Goal: Communication & Community: Answer question/provide support

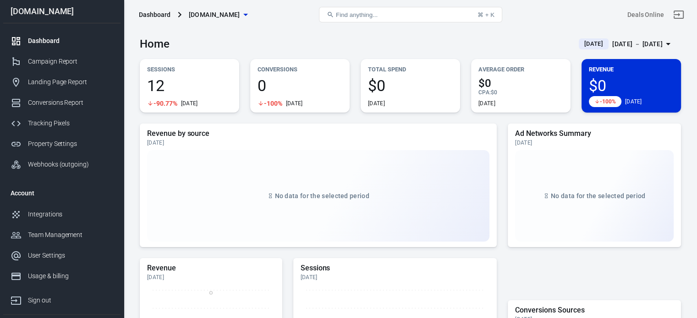
click at [215, 17] on span "[DOMAIN_NAME]" at bounding box center [214, 14] width 51 height 11
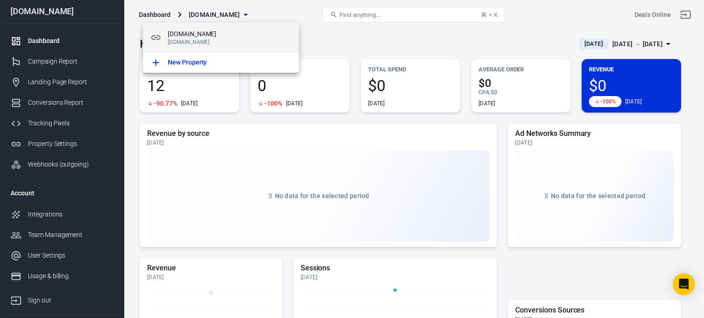
click at [205, 39] on p "[DOMAIN_NAME]" at bounding box center [230, 42] width 124 height 6
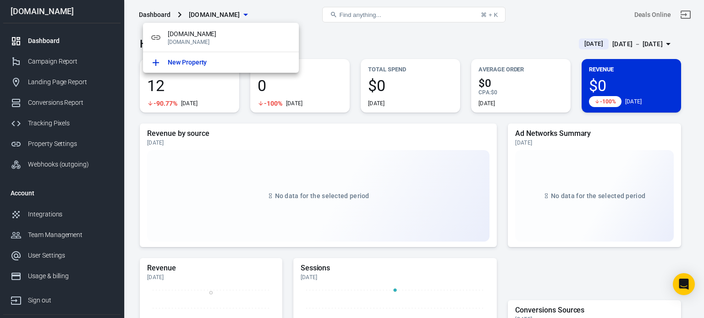
drag, startPoint x: 615, startPoint y: 93, endPoint x: 596, endPoint y: 76, distance: 26.3
click at [615, 92] on div at bounding box center [352, 159] width 704 height 318
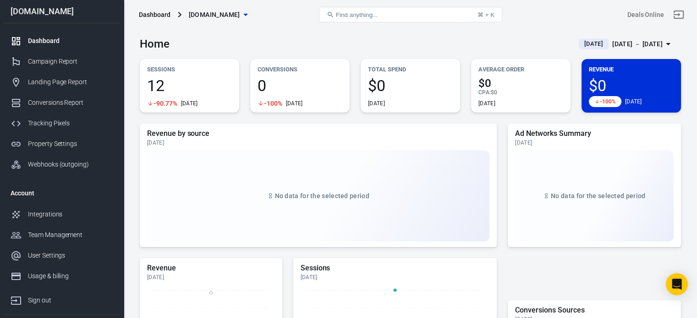
click at [643, 45] on div "[DATE] － [DATE]" at bounding box center [637, 43] width 50 height 11
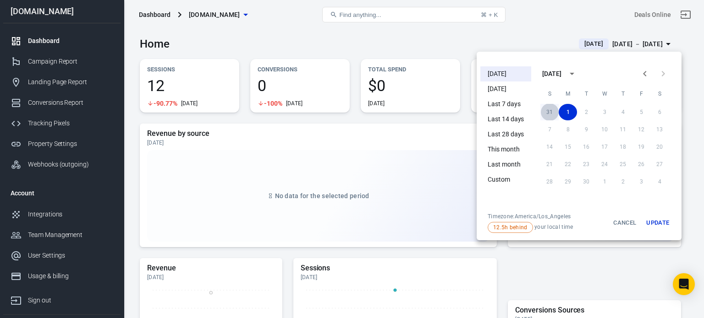
click at [547, 111] on button "31" at bounding box center [549, 112] width 18 height 16
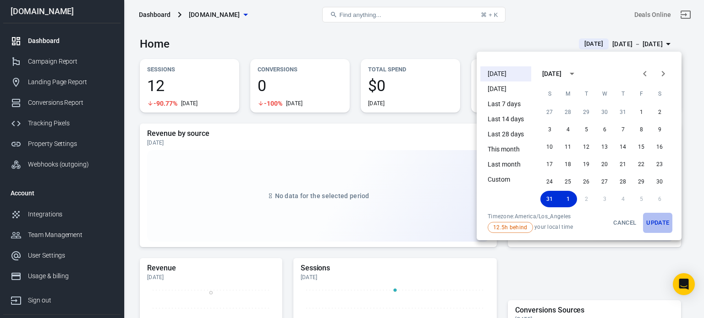
click at [660, 223] on button "Update" at bounding box center [657, 223] width 29 height 20
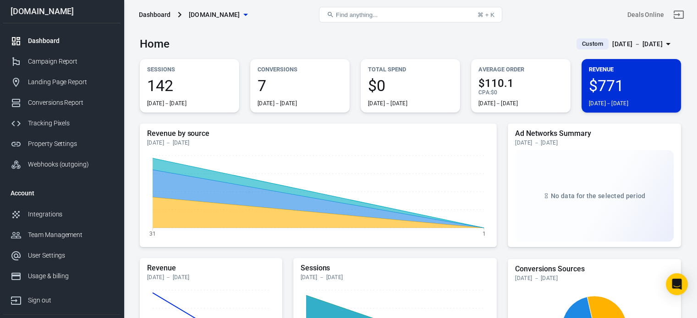
click at [174, 88] on span "142" at bounding box center [189, 86] width 85 height 16
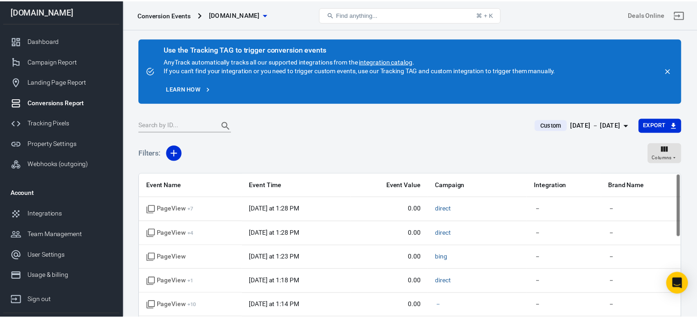
scroll to position [76, 0]
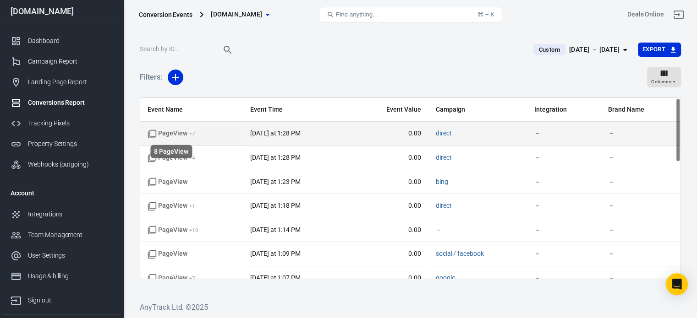
click at [171, 133] on span "PageView + 7" at bounding box center [172, 133] width 48 height 9
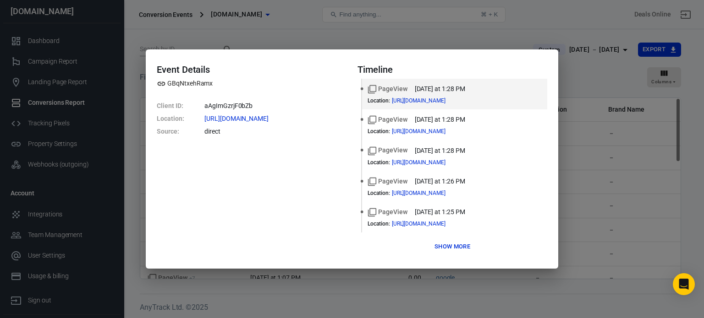
click at [459, 244] on button "Show more" at bounding box center [452, 247] width 40 height 14
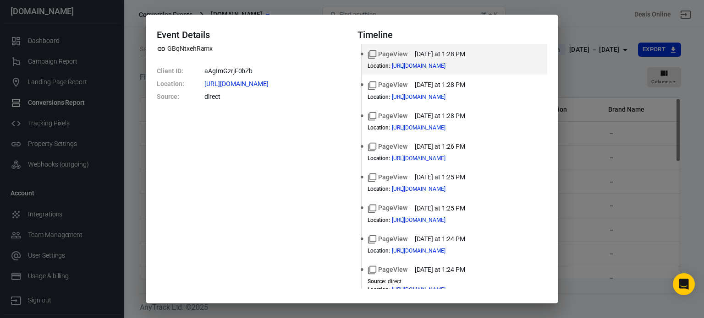
click at [607, 177] on div "Event Details GBqNtxehRamx Client ID : aAgImGzrjF0bZb Location : [URL][DOMAIN_N…" at bounding box center [352, 159] width 704 height 318
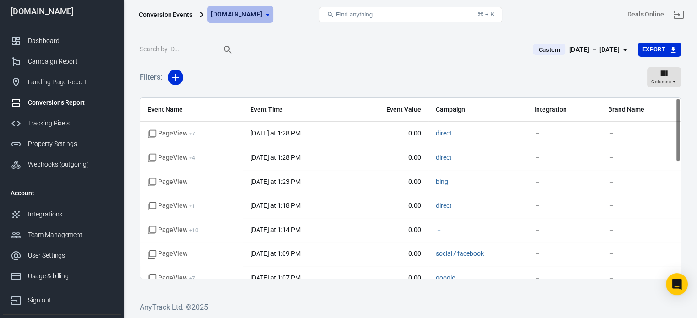
click at [242, 12] on span "[DOMAIN_NAME]" at bounding box center [236, 14] width 51 height 11
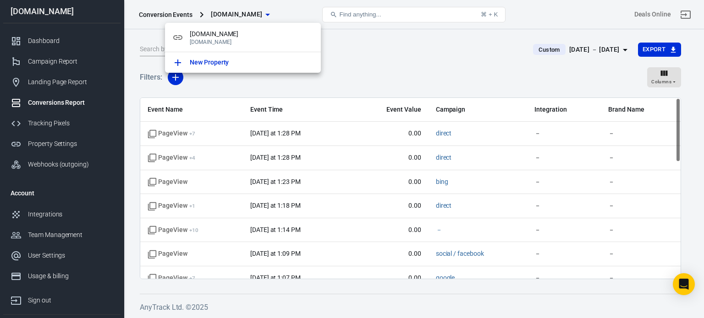
drag, startPoint x: 414, startPoint y: 77, endPoint x: 395, endPoint y: 111, distance: 39.4
click at [414, 77] on div at bounding box center [352, 159] width 704 height 318
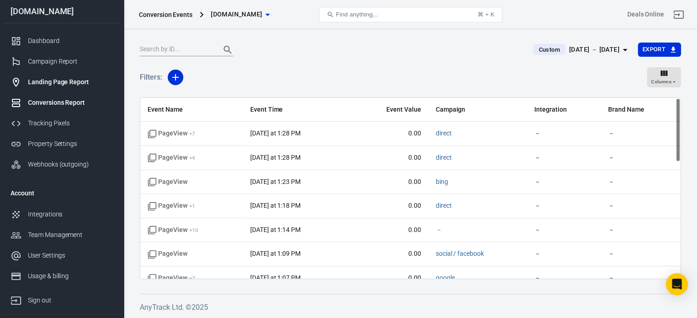
click at [53, 77] on div "Landing Page Report" at bounding box center [70, 82] width 85 height 10
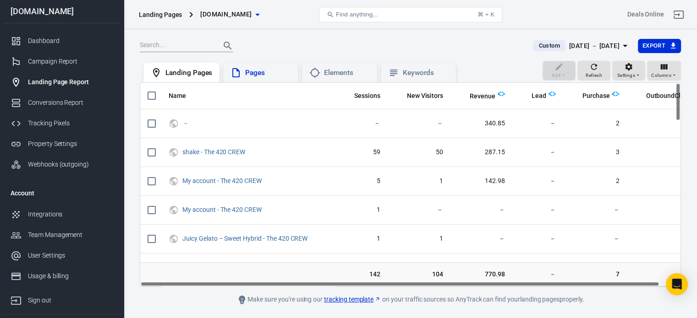
click at [255, 69] on div "Pages" at bounding box center [268, 73] width 46 height 10
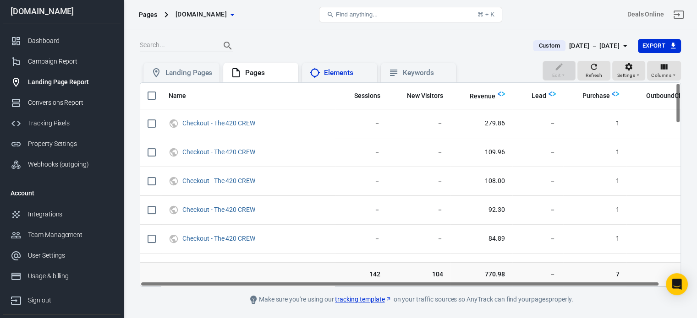
click at [329, 73] on div "Elements" at bounding box center [347, 73] width 46 height 10
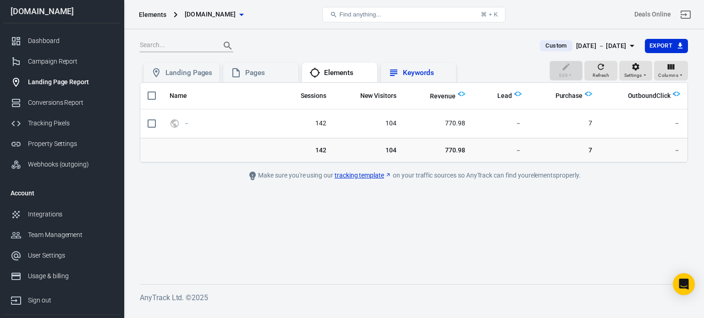
click at [420, 73] on div "Keywords" at bounding box center [426, 73] width 46 height 10
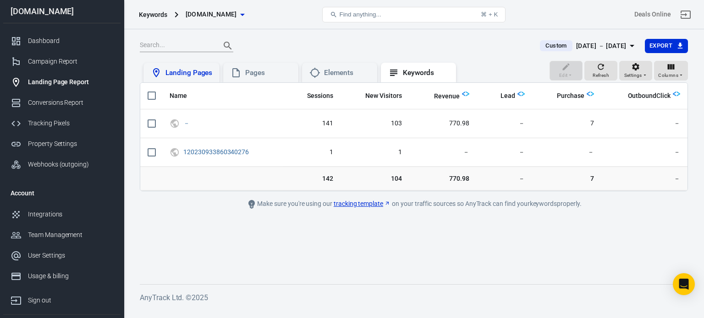
click at [175, 66] on div "Landing Pages" at bounding box center [181, 73] width 76 height 20
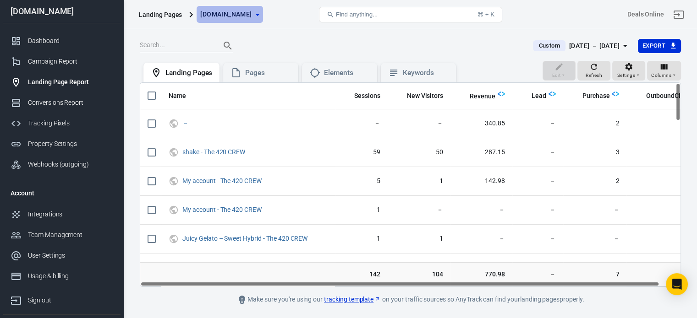
click at [232, 9] on span "[DOMAIN_NAME]" at bounding box center [225, 14] width 51 height 11
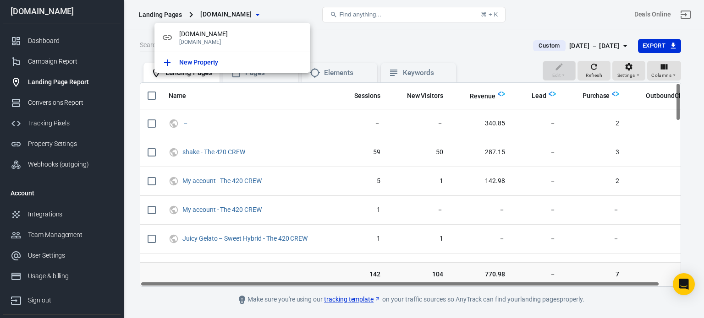
click at [44, 213] on div at bounding box center [352, 159] width 704 height 318
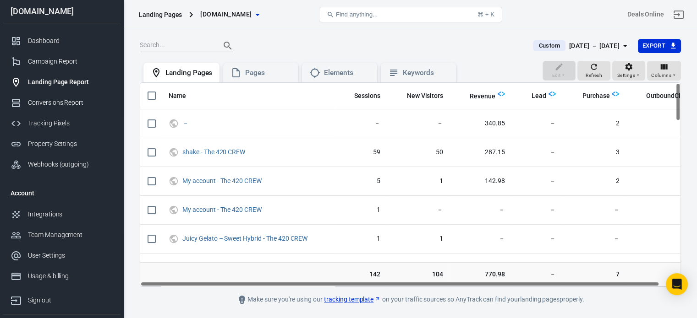
click at [44, 213] on div "[DOMAIN_NAME] [DOMAIN_NAME] New Property" at bounding box center [348, 159] width 697 height 318
click at [57, 98] on div "Conversions Report" at bounding box center [70, 103] width 85 height 10
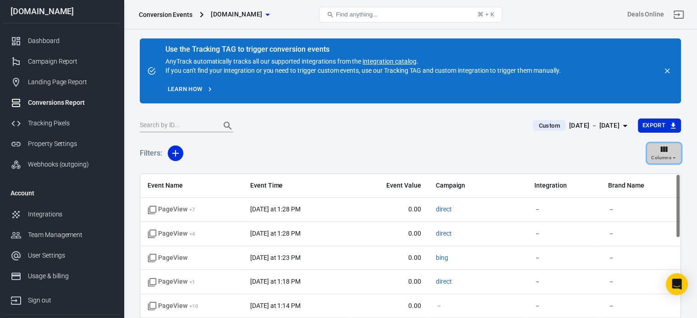
click at [665, 153] on icon "button" at bounding box center [663, 149] width 9 height 9
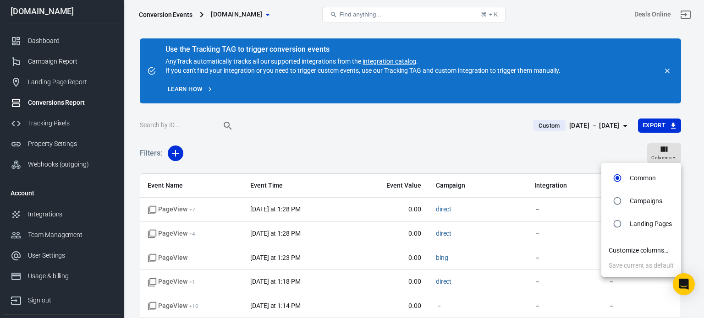
click at [49, 127] on div at bounding box center [352, 159] width 704 height 318
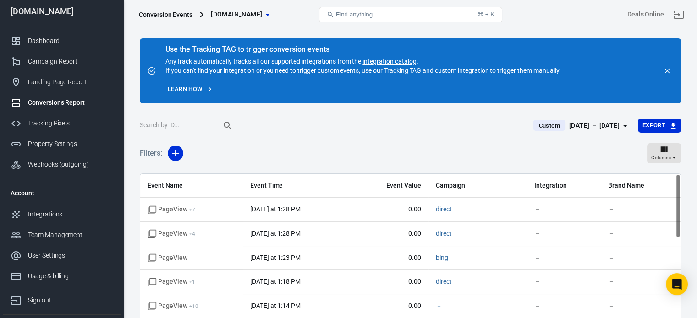
click at [49, 125] on body "Conversion Events [DOMAIN_NAME] Find anything... ⌘ + K Deals Online [DOMAIN_NAM…" at bounding box center [348, 228] width 697 height 398
click at [49, 125] on div "Tracking Pixels" at bounding box center [70, 124] width 85 height 10
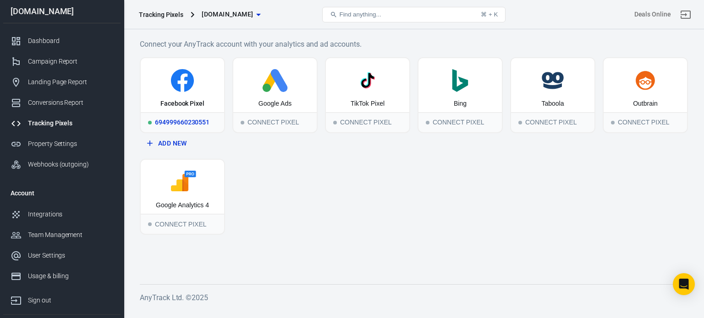
click at [178, 95] on div "Facebook Pixel" at bounding box center [182, 85] width 83 height 54
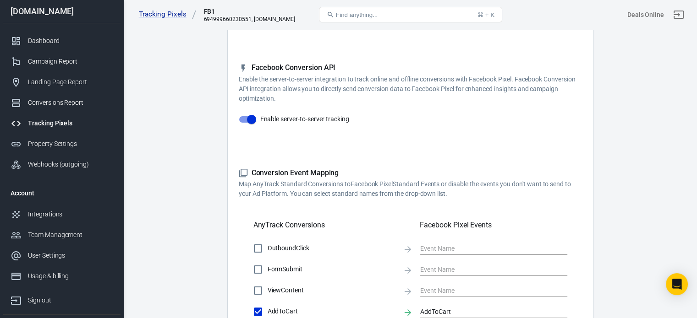
scroll to position [229, 0]
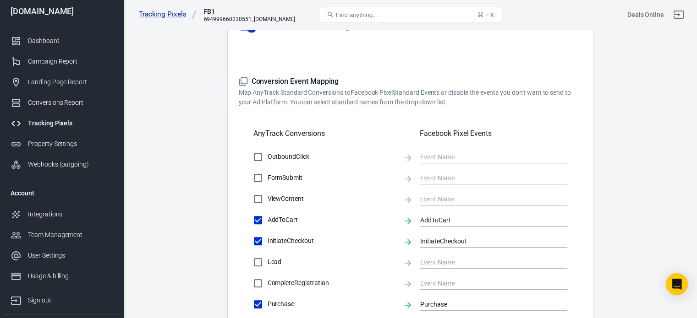
click at [388, 93] on p "Map AnyTrack Standard Conversions to Facebook Pixel Standard Events or disable …" at bounding box center [411, 97] width 344 height 19
drag, startPoint x: 388, startPoint y: 93, endPoint x: 445, endPoint y: 93, distance: 57.3
click at [445, 93] on p "Map AnyTrack Standard Conversions to Facebook Pixel Standard Events or disable …" at bounding box center [411, 97] width 344 height 19
drag, startPoint x: 445, startPoint y: 93, endPoint x: 359, endPoint y: 93, distance: 86.1
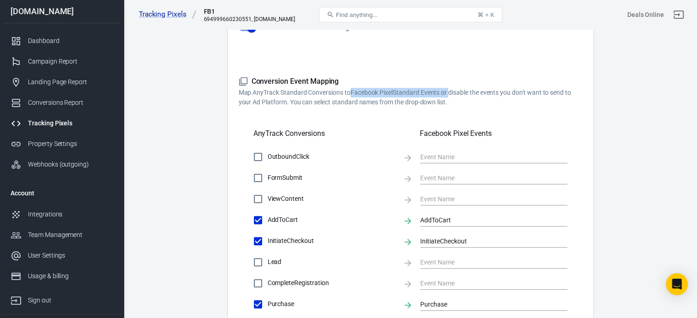
click at [359, 93] on p "Map AnyTrack Standard Conversions to Facebook Pixel Standard Events or disable …" at bounding box center [411, 97] width 344 height 19
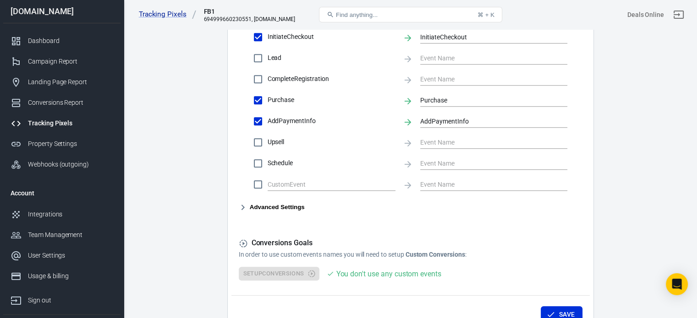
scroll to position [458, 0]
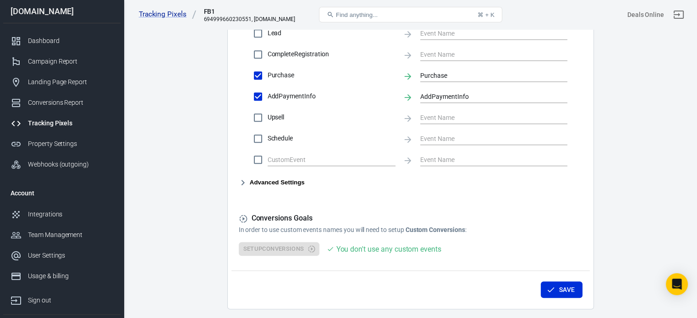
click at [253, 181] on button "Advanced Settings" at bounding box center [272, 182] width 66 height 11
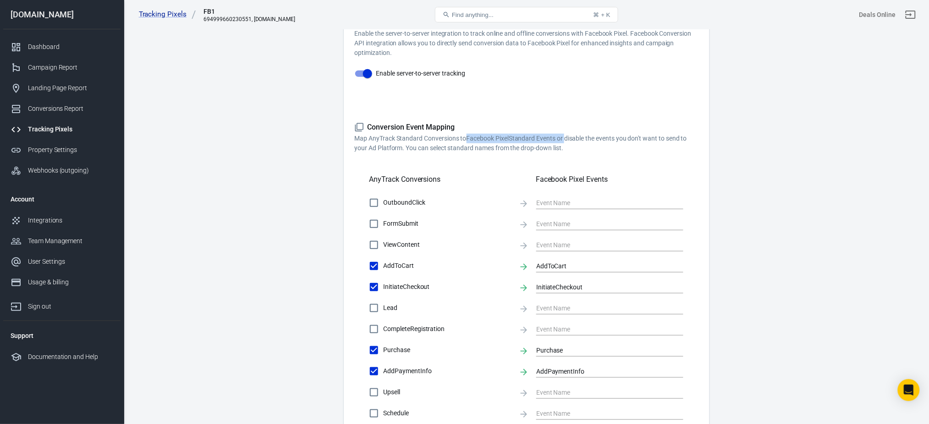
scroll to position [244, 0]
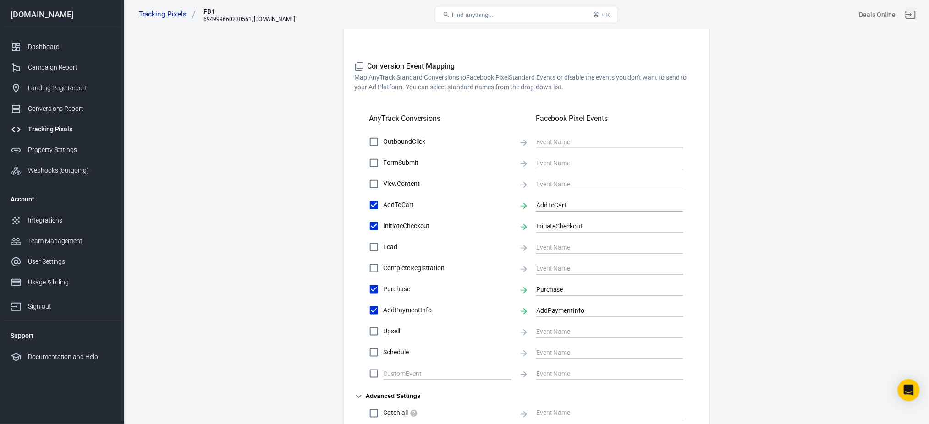
click at [696, 200] on main "Conversions Ads Integration Settings Conversions Settings Account Connection Co…" at bounding box center [526, 162] width 773 height 766
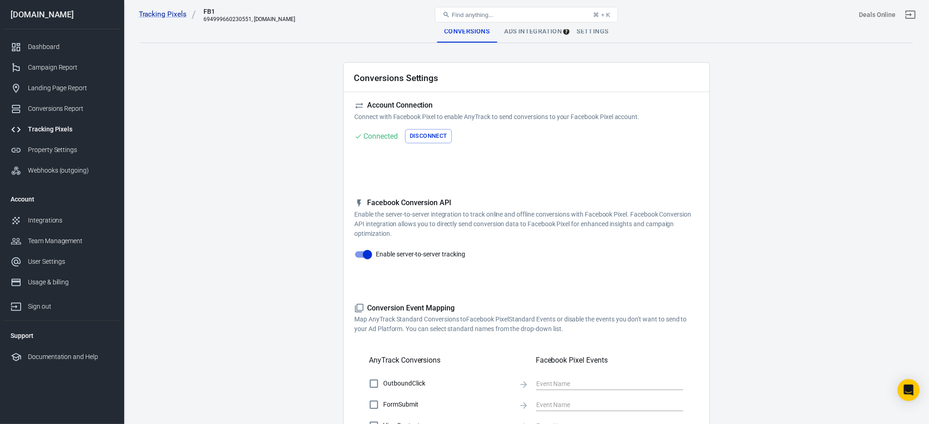
scroll to position [0, 0]
click at [530, 33] on div "Ads Integration" at bounding box center [533, 34] width 72 height 22
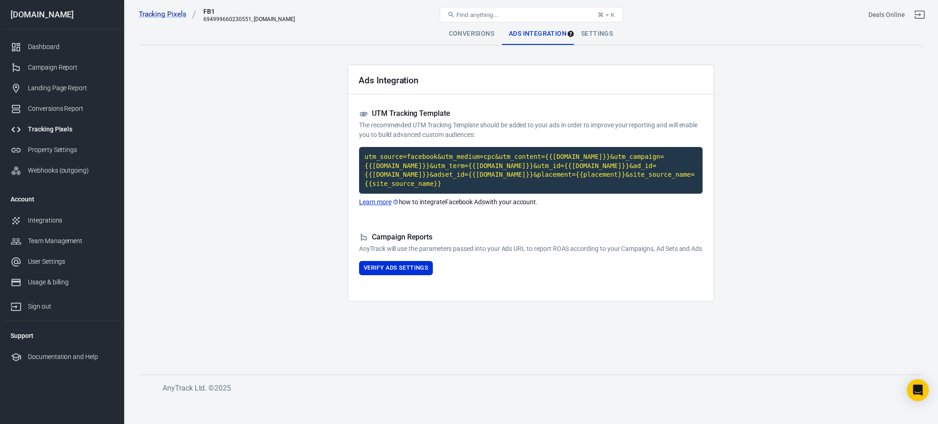
click at [591, 28] on div "Tracking Pixels FB1 694999660230551, [DOMAIN_NAME] Find anything... ⌘ + K Deals…" at bounding box center [531, 14] width 814 height 29
click at [603, 27] on div "Tracking Pixels FB1 694999660230551, [DOMAIN_NAME] Find anything... ⌘ + K Deals…" at bounding box center [531, 14] width 814 height 29
click at [599, 30] on div "Settings" at bounding box center [597, 34] width 46 height 22
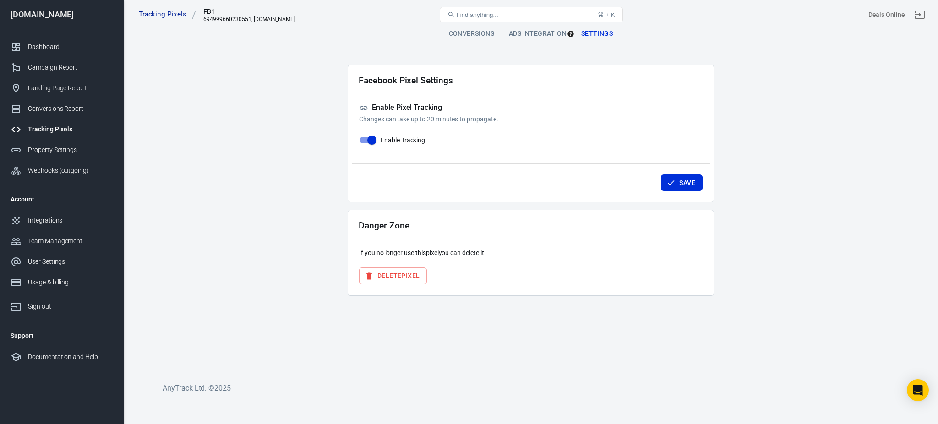
click at [243, 19] on div "694999660230551, [DOMAIN_NAME]" at bounding box center [249, 19] width 92 height 6
click at [228, 19] on div "694999660230551, [DOMAIN_NAME]" at bounding box center [249, 19] width 92 height 6
click at [161, 14] on link "Tracking Pixels" at bounding box center [168, 15] width 58 height 10
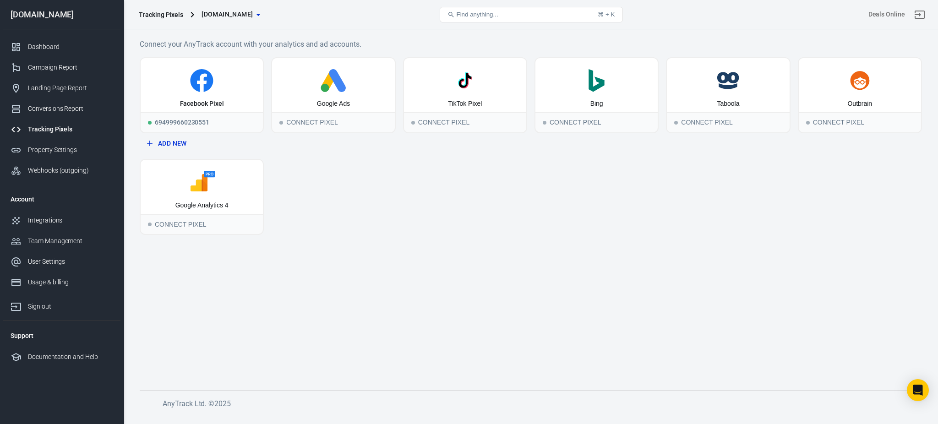
click at [696, 169] on div "Facebook Pixel 694999660230551 Add New Google Ads Connect Pixel TikTok Pixel Co…" at bounding box center [531, 146] width 782 height 178
click at [197, 73] on icon at bounding box center [202, 80] width 23 height 23
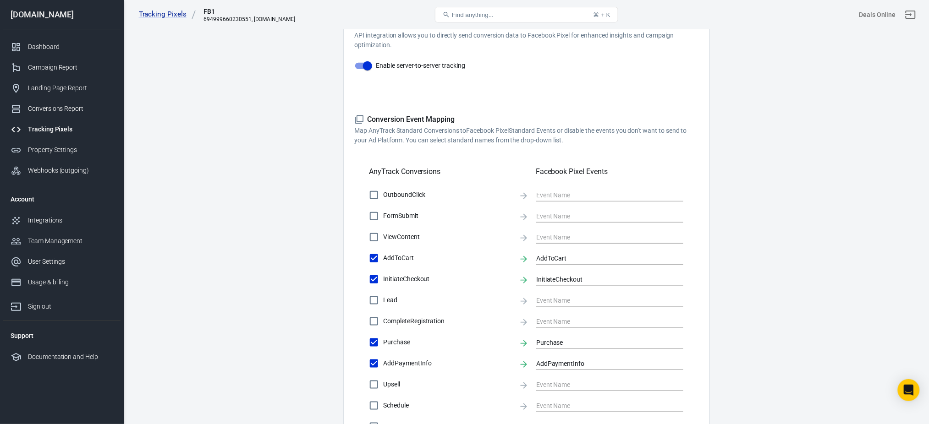
scroll to position [183, 0]
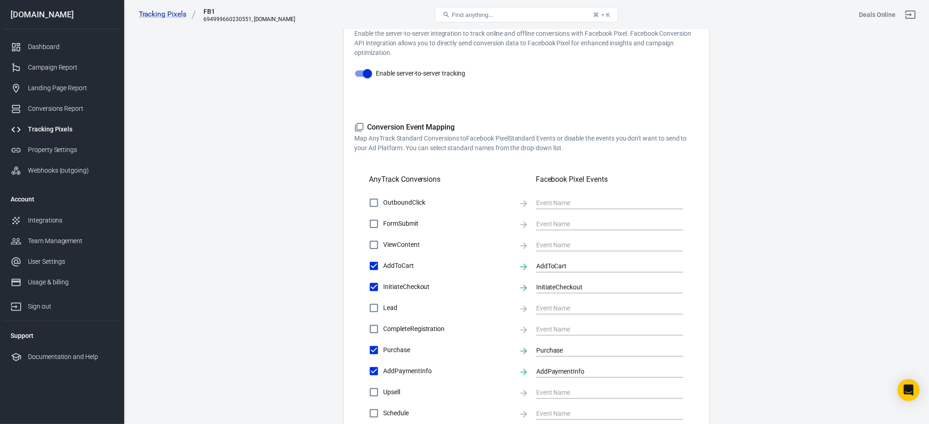
click at [417, 131] on h5 "Conversion Event Mapping" at bounding box center [527, 128] width 344 height 10
click at [415, 125] on h5 "Conversion Event Mapping" at bounding box center [527, 128] width 344 height 10
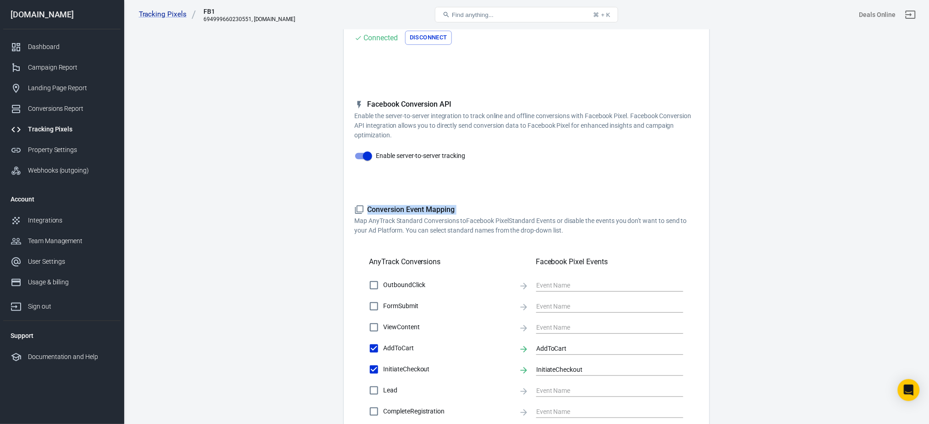
scroll to position [0, 0]
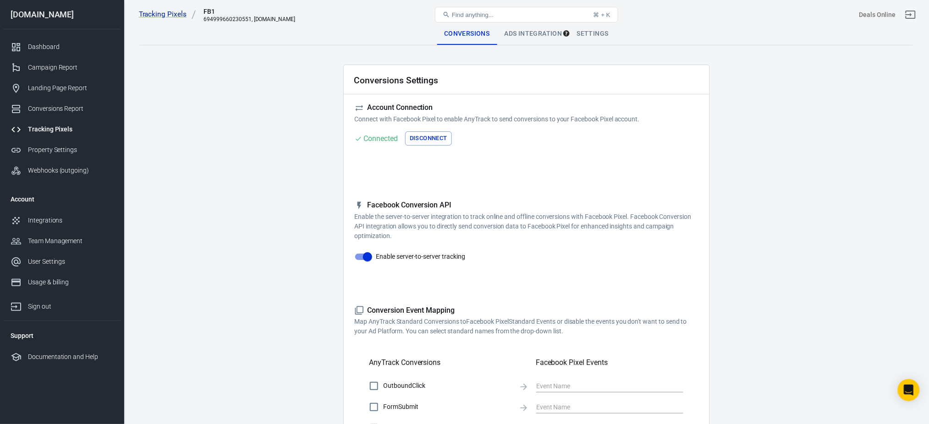
click at [369, 205] on h5 "Facebook Conversion API" at bounding box center [527, 206] width 344 height 10
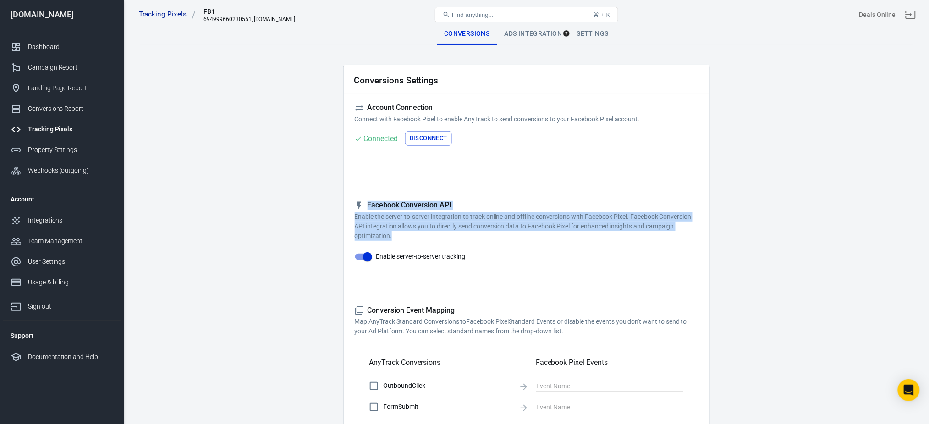
drag, startPoint x: 369, startPoint y: 205, endPoint x: 456, endPoint y: 235, distance: 92.3
click at [456, 235] on div "Facebook Conversion API Enable the server-to-server integration to track online…" at bounding box center [527, 221] width 344 height 40
click at [590, 32] on div "Settings" at bounding box center [592, 34] width 46 height 22
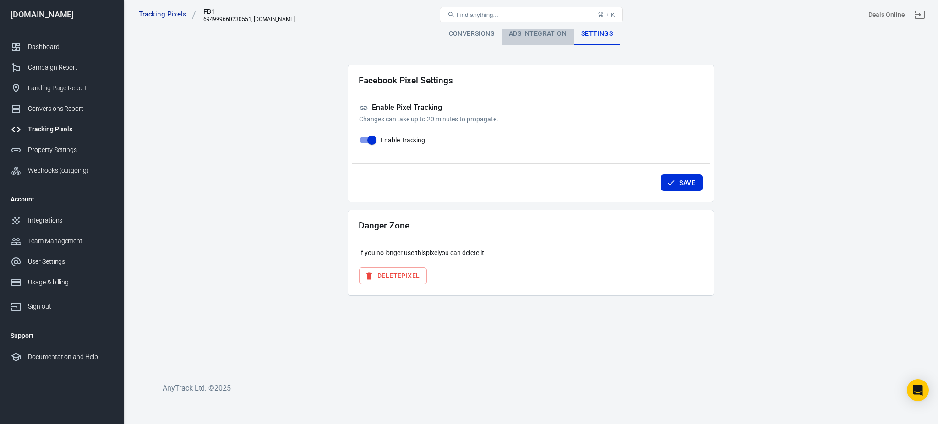
click at [536, 30] on div "Ads Integration" at bounding box center [538, 34] width 72 height 22
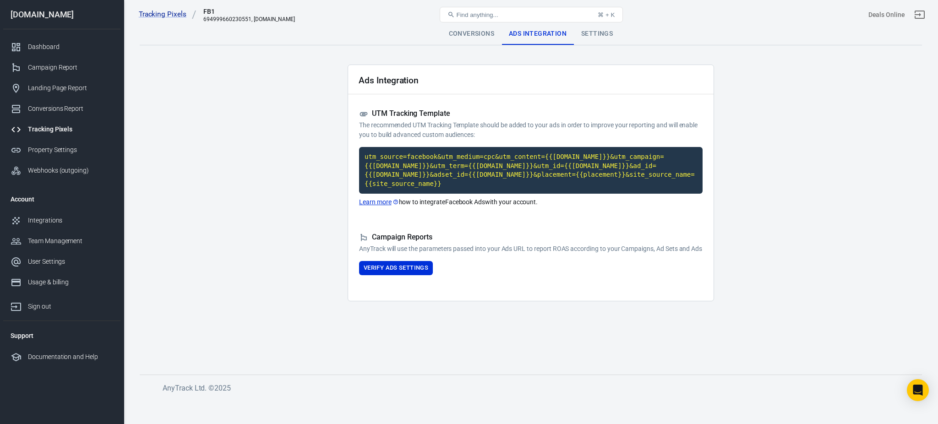
click at [407, 233] on h5 "Campaign Reports" at bounding box center [531, 238] width 344 height 10
click at [394, 267] on button "Verify Ads Settings" at bounding box center [396, 268] width 74 height 14
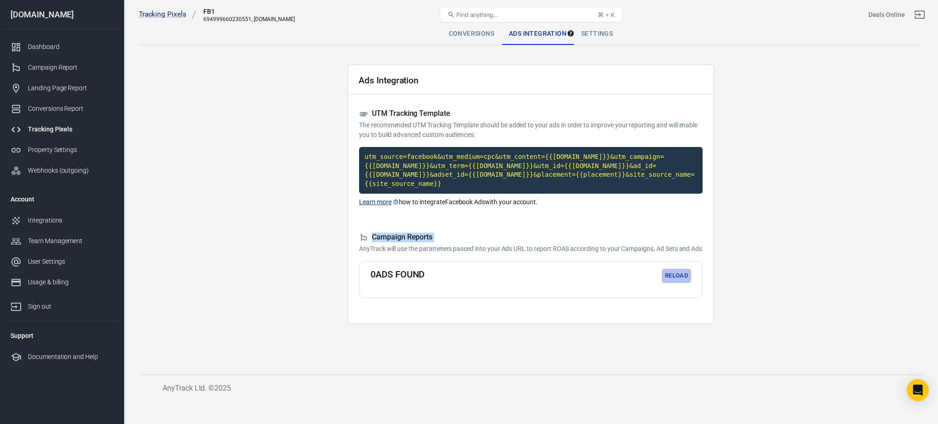
click at [671, 272] on button "Reload" at bounding box center [676, 276] width 29 height 14
click at [468, 31] on div "Conversions" at bounding box center [472, 34] width 60 height 22
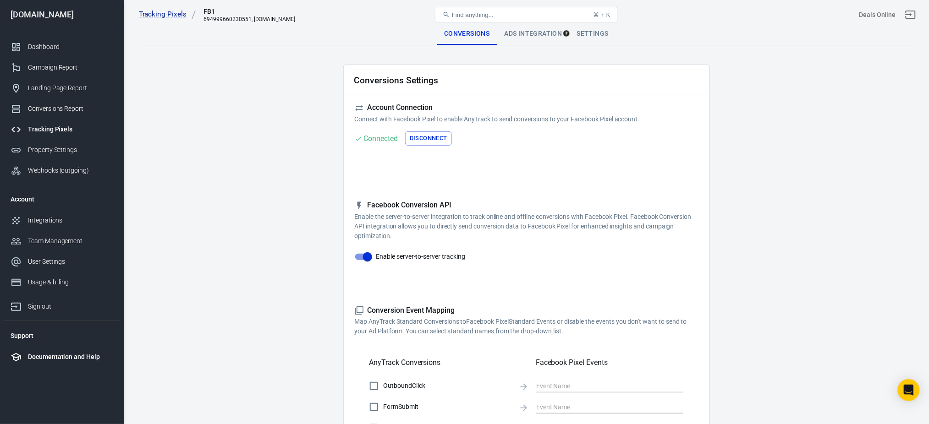
click at [71, 318] on div "Documentation and Help" at bounding box center [70, 357] width 85 height 10
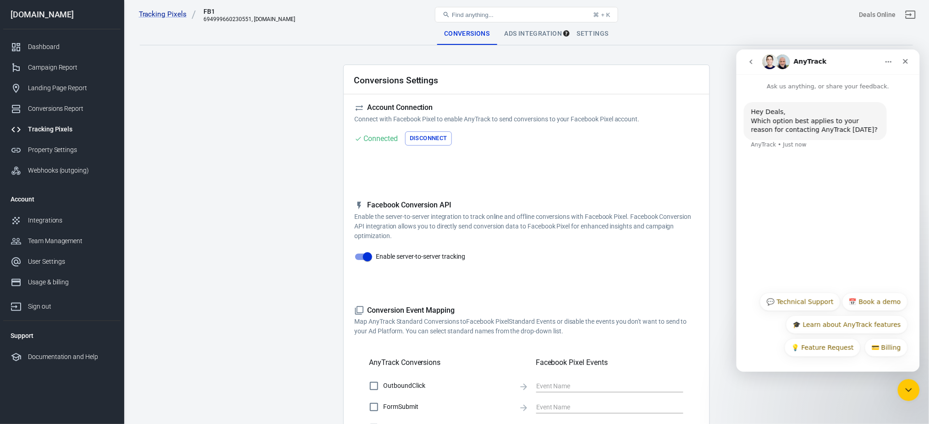
click at [696, 120] on div "Which option best applies to your reason for contacting AnyTrack [DATE]?" at bounding box center [814, 125] width 128 height 18
drag, startPoint x: 775, startPoint y: 120, endPoint x: 798, endPoint y: 120, distance: 22.4
click at [696, 120] on div "Which option best applies to your reason for contacting AnyTrack [DATE]?" at bounding box center [814, 125] width 128 height 18
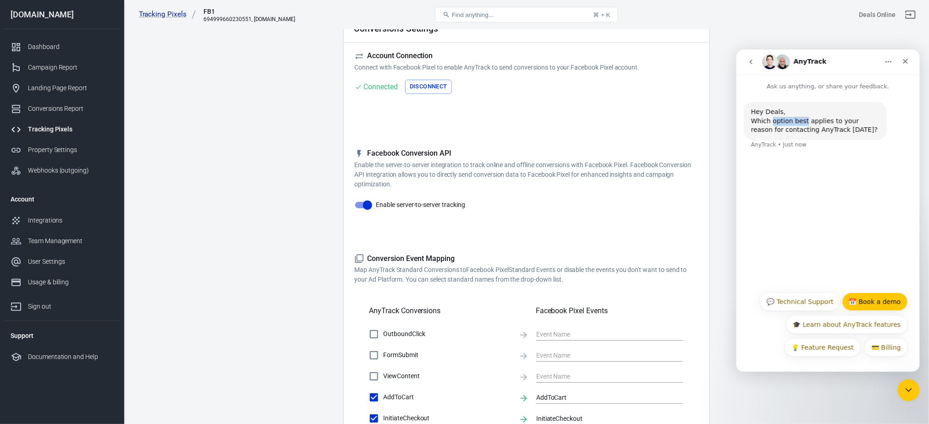
scroll to position [122, 0]
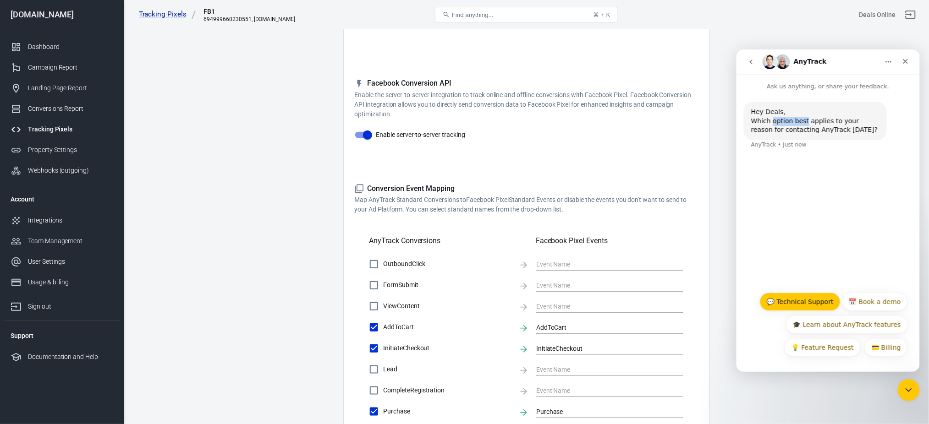
click at [696, 305] on button "💬 Technical Support" at bounding box center [799, 301] width 81 height 18
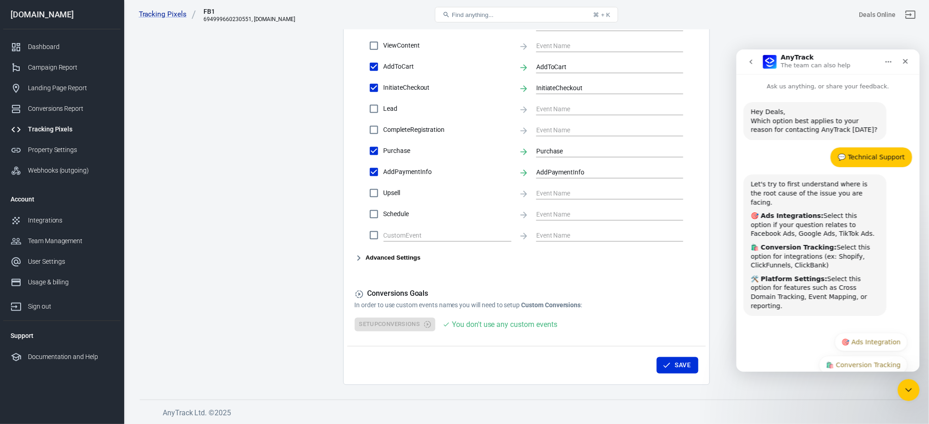
scroll to position [22, 0]
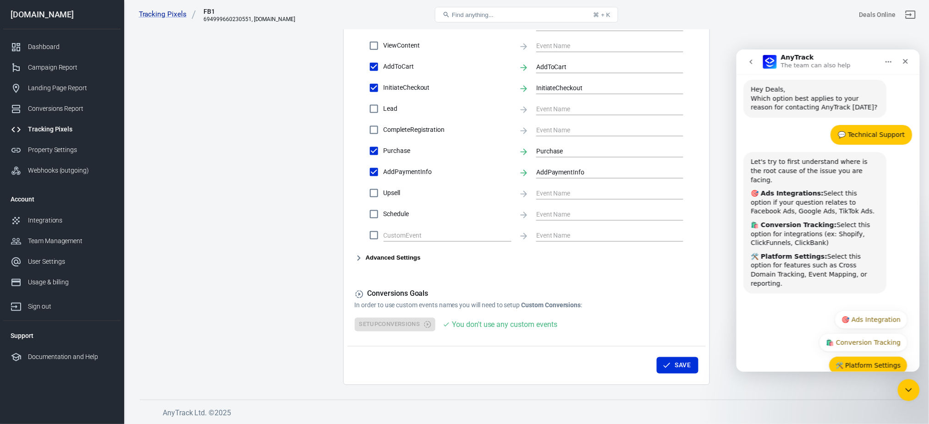
click at [696, 318] on button "🛠️ Platform Settings" at bounding box center [867, 365] width 79 height 18
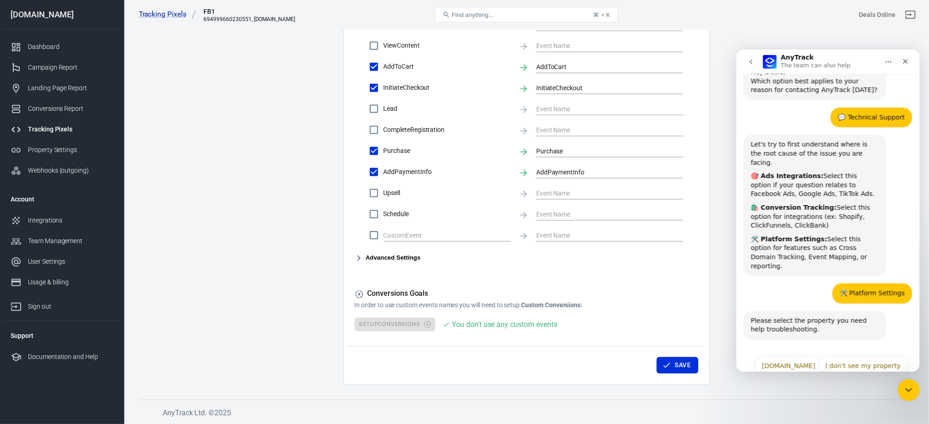
scroll to position [41, 0]
click at [696, 318] on button "[DOMAIN_NAME]" at bounding box center [788, 364] width 67 height 18
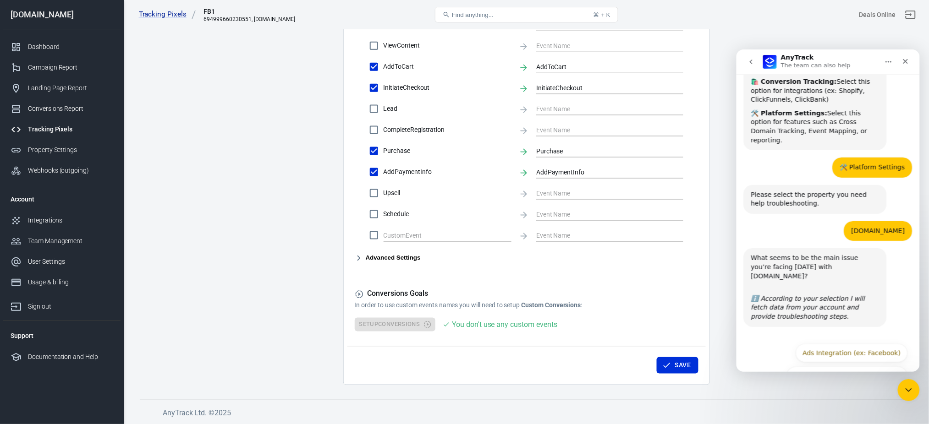
scroll to position [167, 0]
click at [696, 252] on div "What seems to be the main issue you’re facing [DATE] with [DOMAIN_NAME]? ​" at bounding box center [814, 270] width 128 height 36
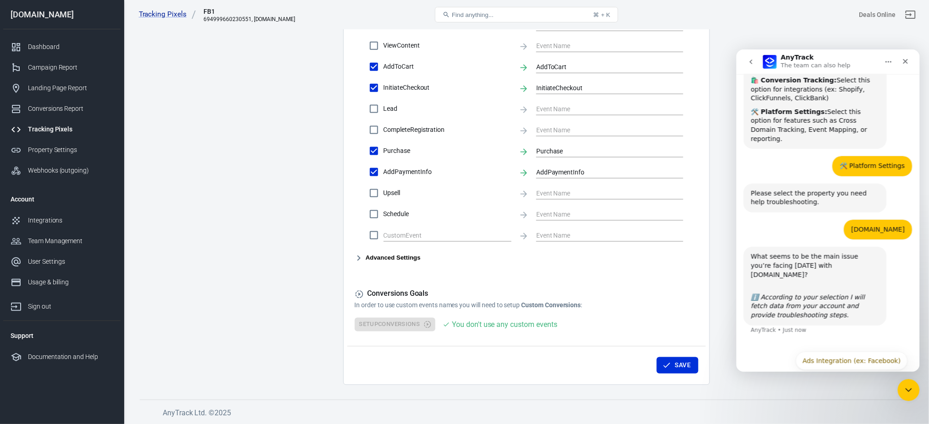
scroll to position [176, 0]
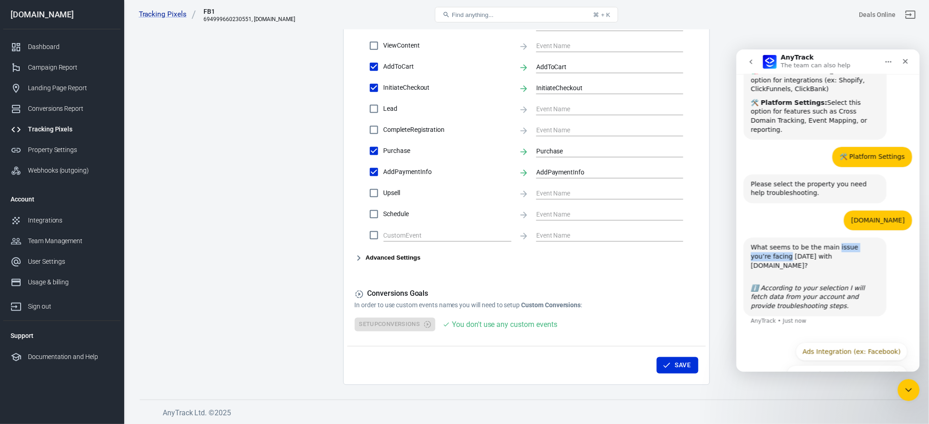
drag, startPoint x: 763, startPoint y: 239, endPoint x: 837, endPoint y: 230, distance: 75.2
click at [696, 243] on div "What seems to be the main issue you’re facing [DATE] with [DOMAIN_NAME]? ​" at bounding box center [814, 261] width 128 height 36
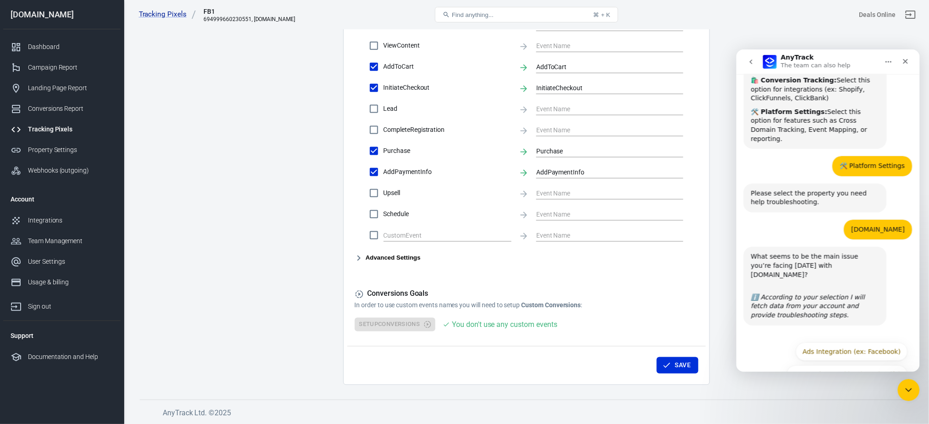
click at [696, 252] on div "What seems to be the main issue you’re facing [DATE] with [DOMAIN_NAME]? ​" at bounding box center [814, 270] width 128 height 36
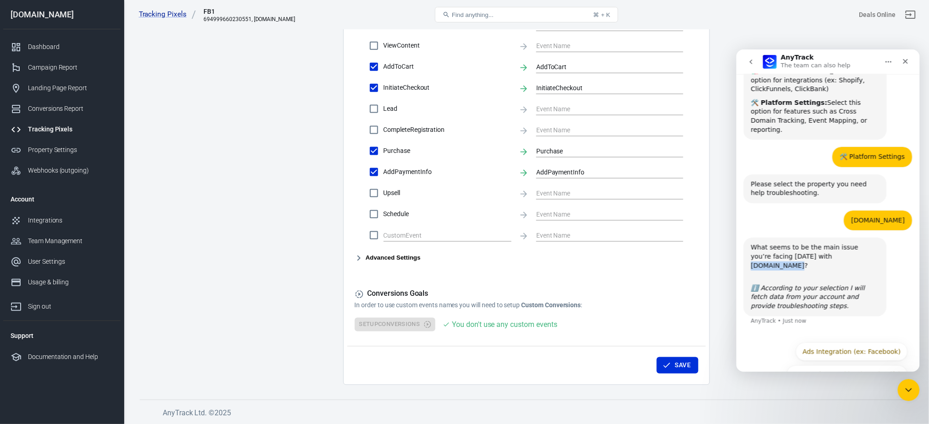
drag, startPoint x: 801, startPoint y: 241, endPoint x: 837, endPoint y: 241, distance: 36.6
click at [696, 243] on div "What seems to be the main issue you’re facing [DATE] with [DOMAIN_NAME]? ​" at bounding box center [814, 261] width 128 height 36
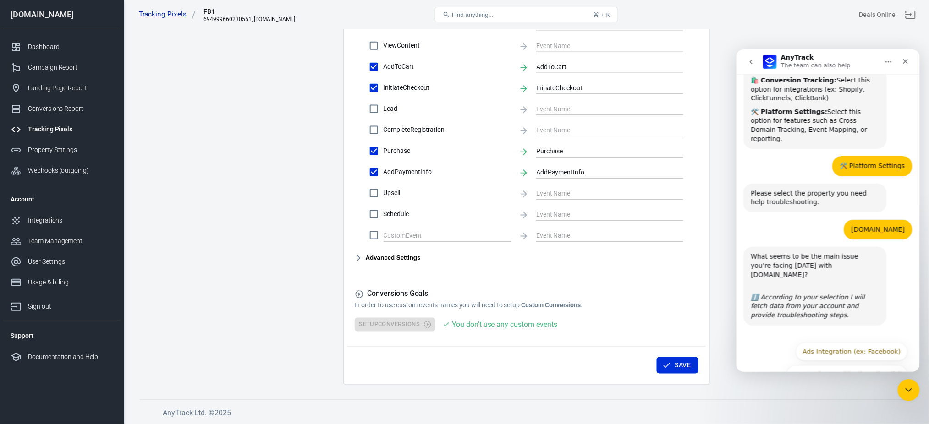
click at [696, 293] on icon "ℹ️ According to your selection I will fetch data from your account and provide …" at bounding box center [807, 305] width 114 height 25
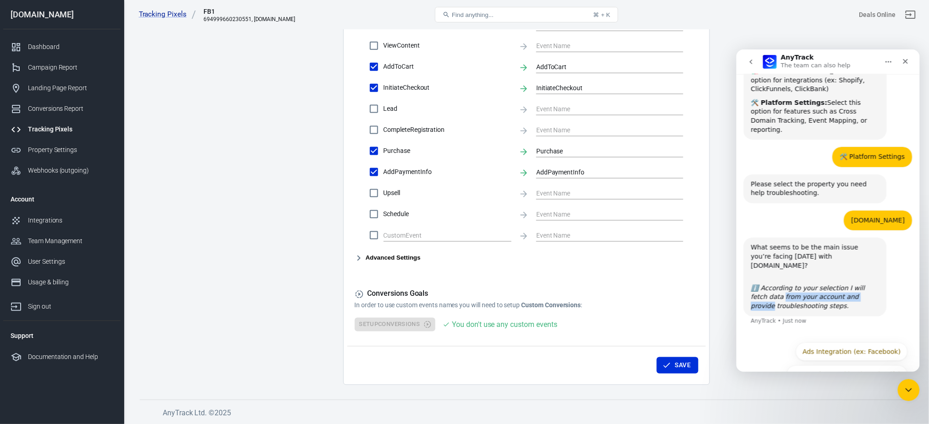
drag, startPoint x: 770, startPoint y: 268, endPoint x: 869, endPoint y: 272, distance: 98.6
click at [696, 284] on div "ℹ️ According to your selection I will fetch data from your account and provide …" at bounding box center [814, 297] width 128 height 27
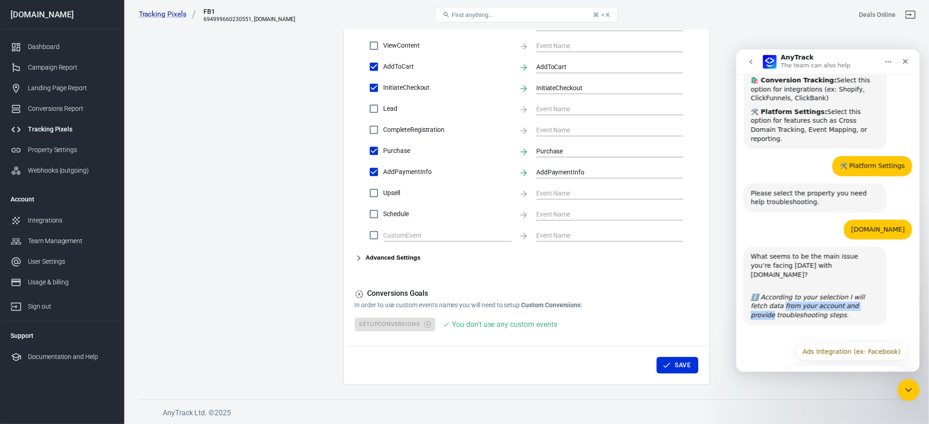
click at [696, 293] on icon "ℹ️ According to your selection I will fetch data from your account and provide …" at bounding box center [807, 305] width 114 height 25
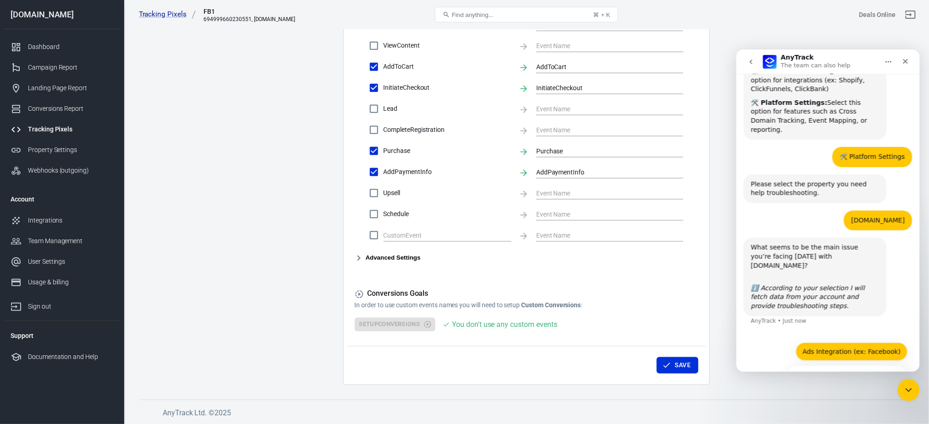
click at [696, 318] on button "Ads Integration (ex: Facebook)" at bounding box center [851, 351] width 112 height 18
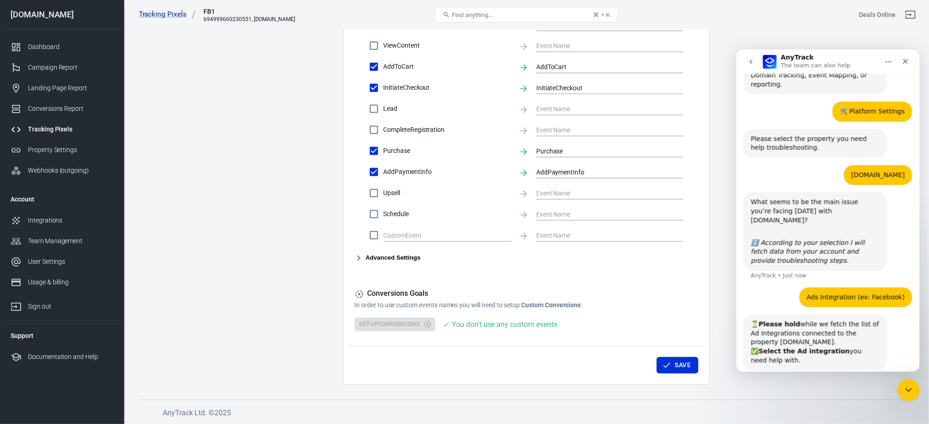
scroll to position [245, 0]
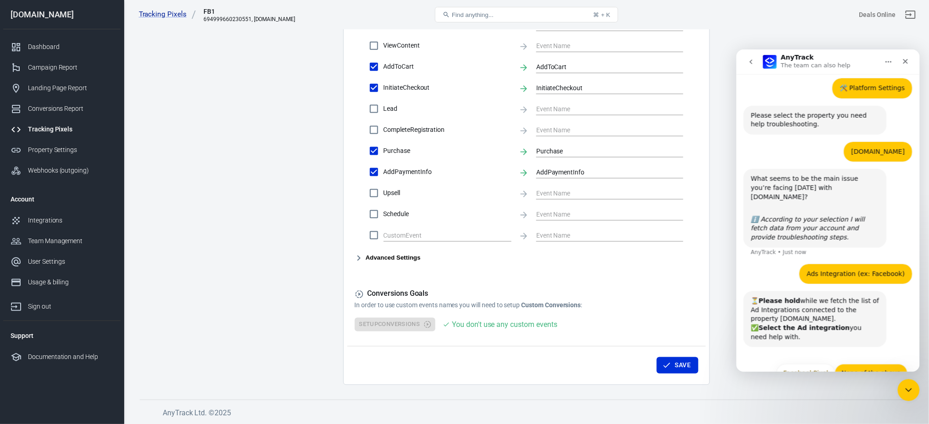
click at [696, 318] on button "None of the above" at bounding box center [870, 373] width 73 height 18
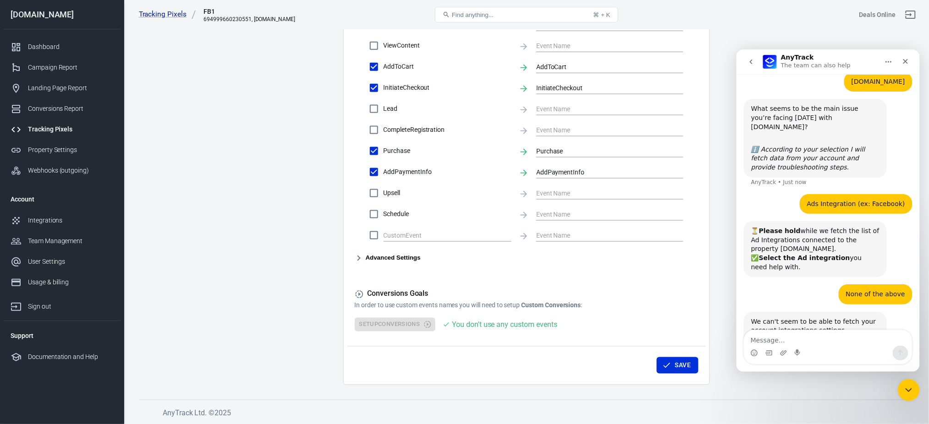
scroll to position [348, 0]
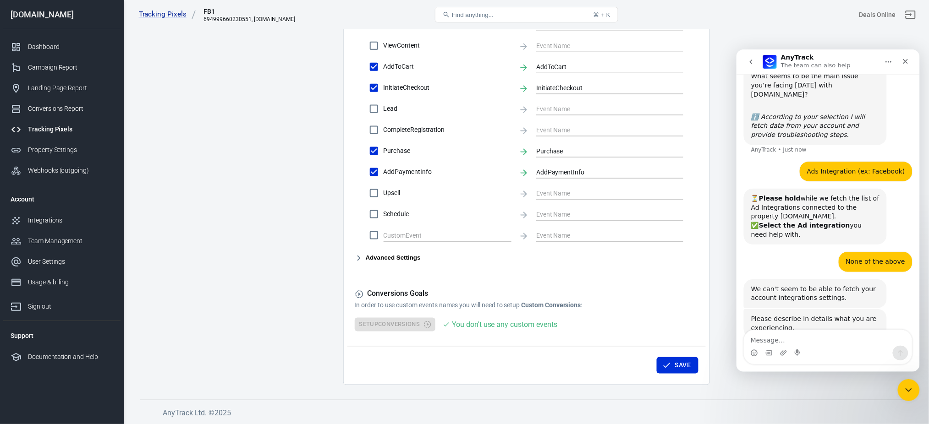
click at [696, 284] on div "We can't seem to be able to fetch your account integrations settings." at bounding box center [814, 293] width 128 height 18
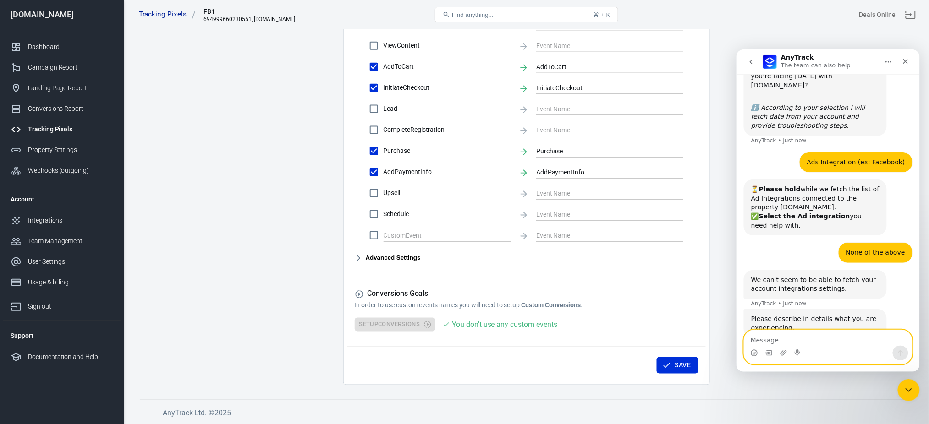
click at [696, 318] on textarea "Message…" at bounding box center [828, 338] width 168 height 16
paste textarea "We need to limit the data to send back to meta 12:16 We don’t want product data…"
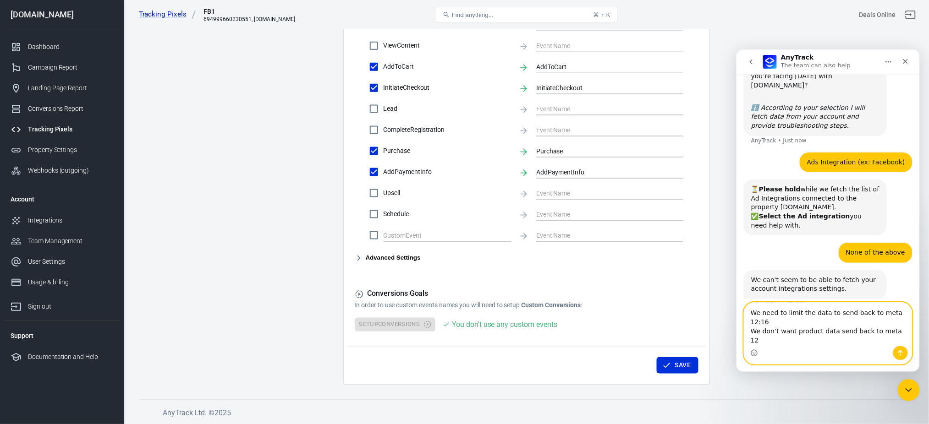
scroll to position [384, 0]
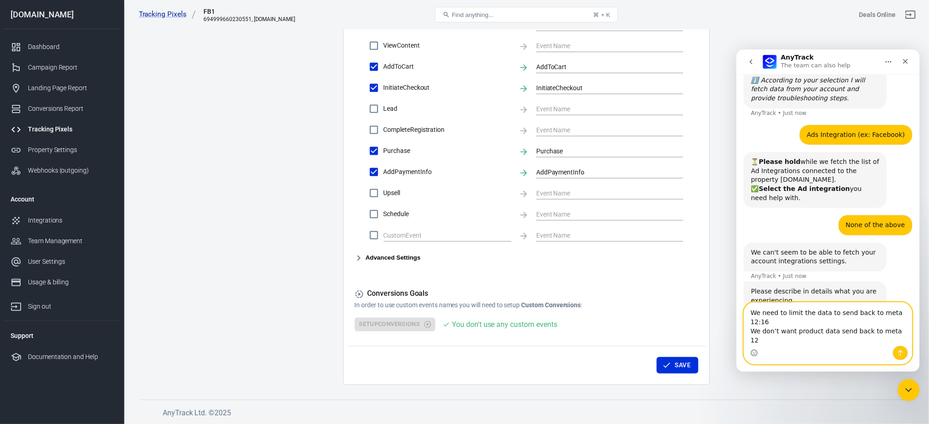
click at [696, 316] on textarea "We need to limit the data to send back to meta 12:16 We don’t want product data…" at bounding box center [828, 323] width 168 height 43
click at [696, 318] on textarea "We need to limit the data to send back to meta 12:16 We don’t want product data…" at bounding box center [828, 323] width 168 height 43
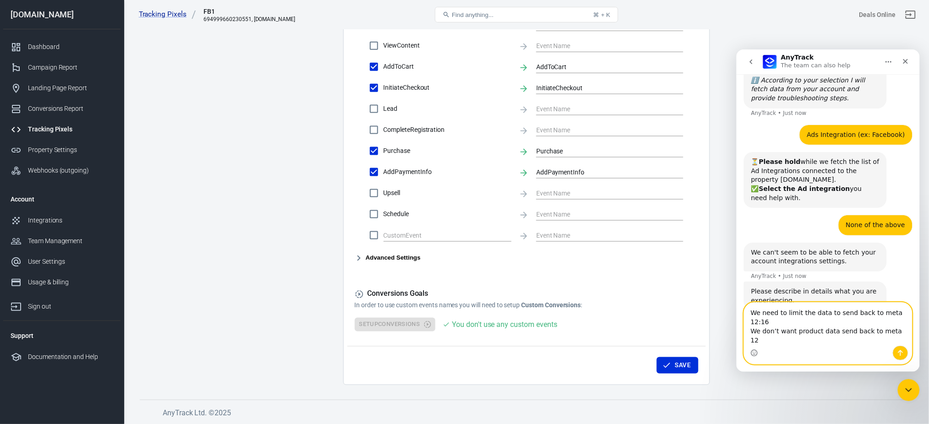
drag, startPoint x: 766, startPoint y: 320, endPoint x: 750, endPoint y: 323, distance: 16.0
click at [696, 318] on textarea "We need to limit the data to send back to meta 12:16 We don’t want product data…" at bounding box center [828, 323] width 168 height 43
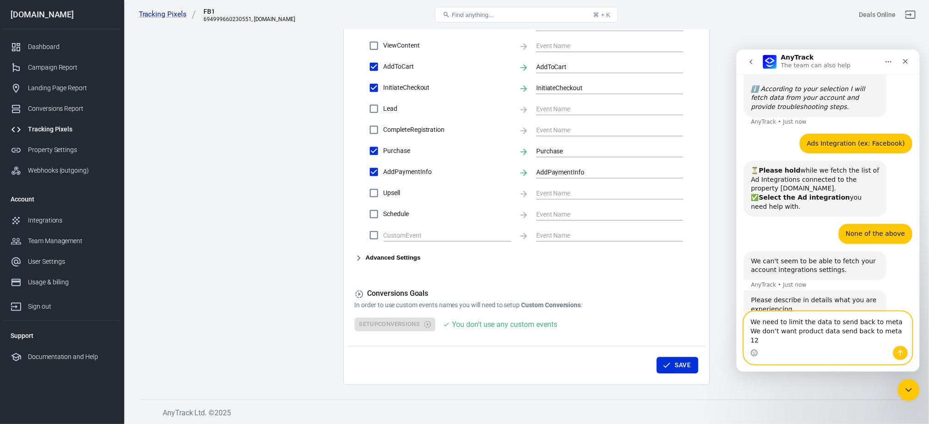
drag, startPoint x: 764, startPoint y: 338, endPoint x: 746, endPoint y: 341, distance: 17.6
click at [696, 318] on textarea "We need to limit the data to send back to meta We don’t want product data send …" at bounding box center [828, 329] width 168 height 34
type textarea "We need to limit the data to send back to meta We don’t want product data send …"
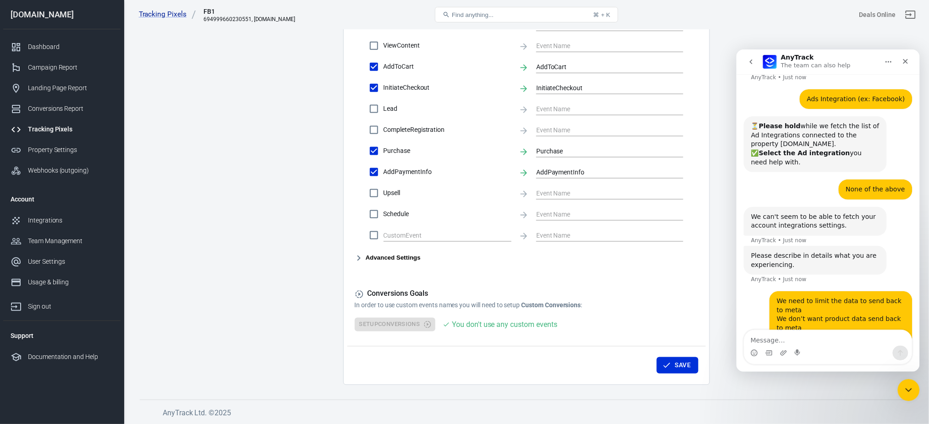
scroll to position [450, 0]
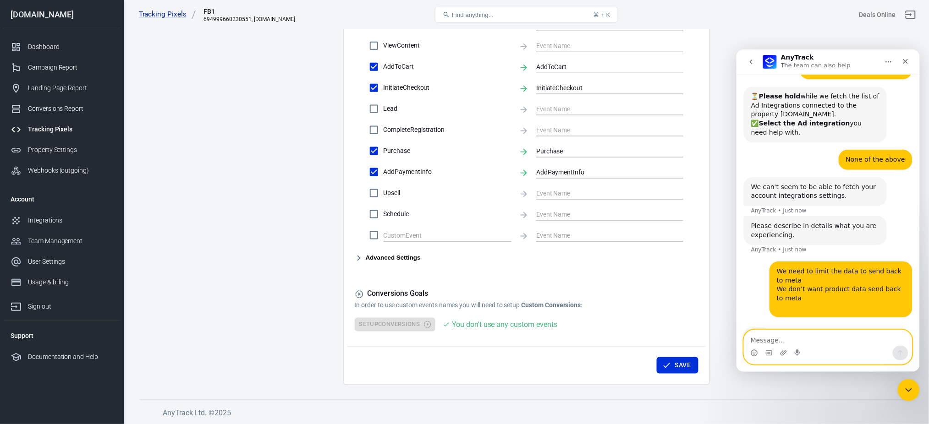
click at [696, 318] on textarea "Message…" at bounding box center [828, 338] width 168 height 16
paste textarea "So you know how resticted"
type textarea "So you know how resticted"
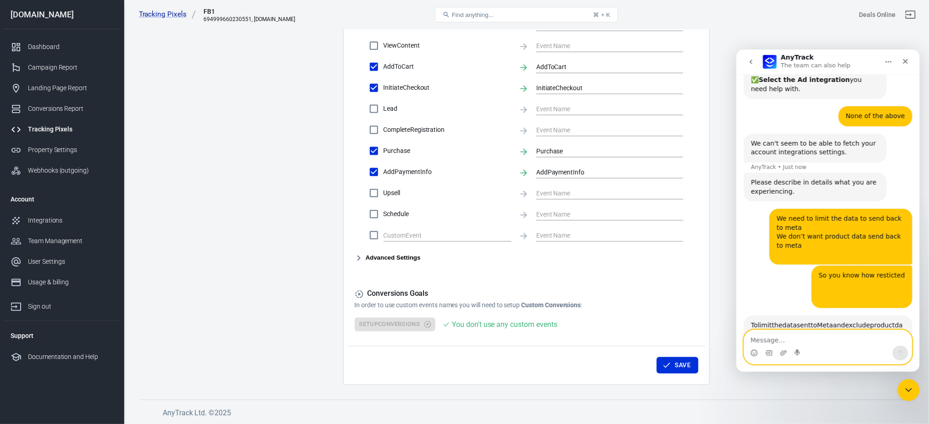
scroll to position [1, 0]
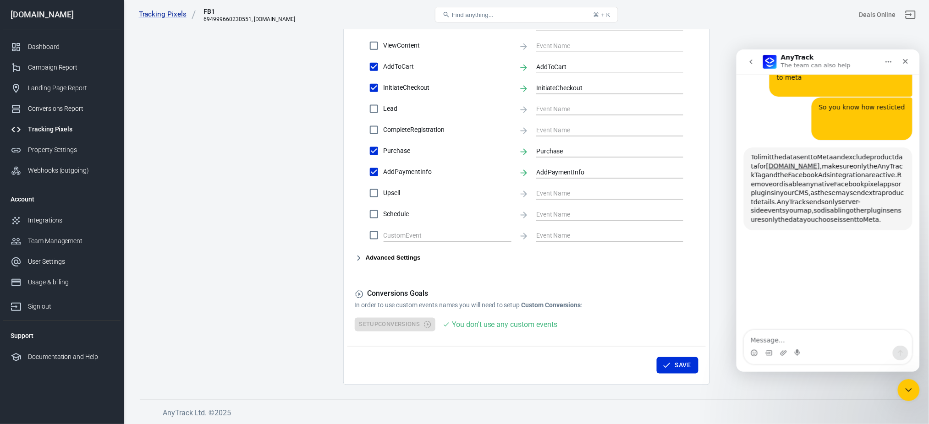
click at [696, 153] on span "exclude" at bounding box center [857, 156] width 25 height 7
drag, startPoint x: 856, startPoint y: 131, endPoint x: 839, endPoint y: 131, distance: 17.4
click at [696, 153] on div "To limit the data sent to Meta and exclude product data for [DOMAIN_NAME] , mak…" at bounding box center [827, 189] width 154 height 72
click at [696, 162] on span "make" at bounding box center [829, 165] width 17 height 7
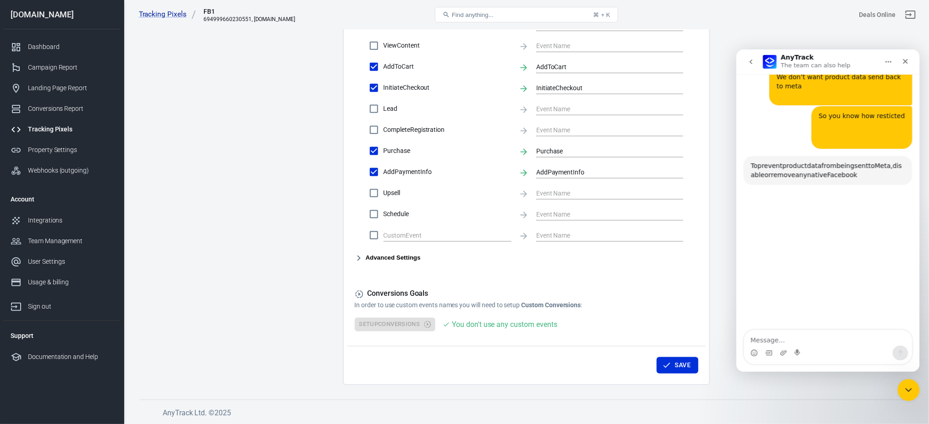
scroll to position [651, 0]
click at [696, 162] on div "To prevent product data from being sent to [GEOGRAPHIC_DATA], disable or remove…" at bounding box center [827, 171] width 154 height 18
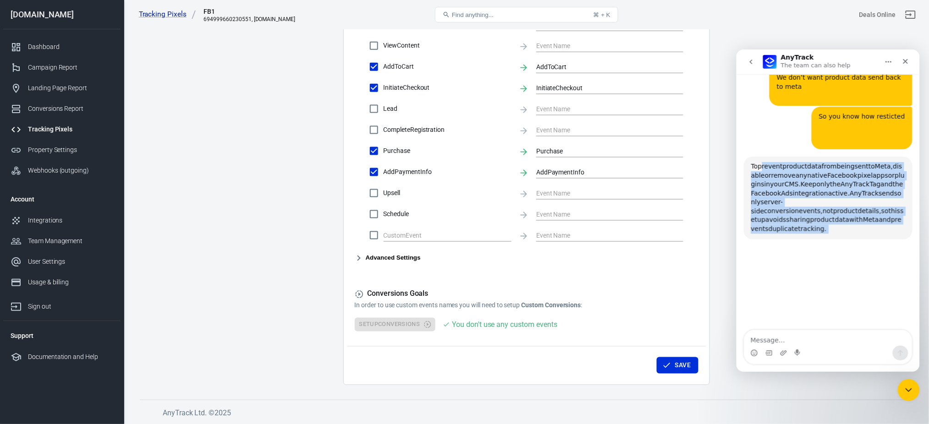
click at [696, 171] on span "remove" at bounding box center [783, 174] width 24 height 7
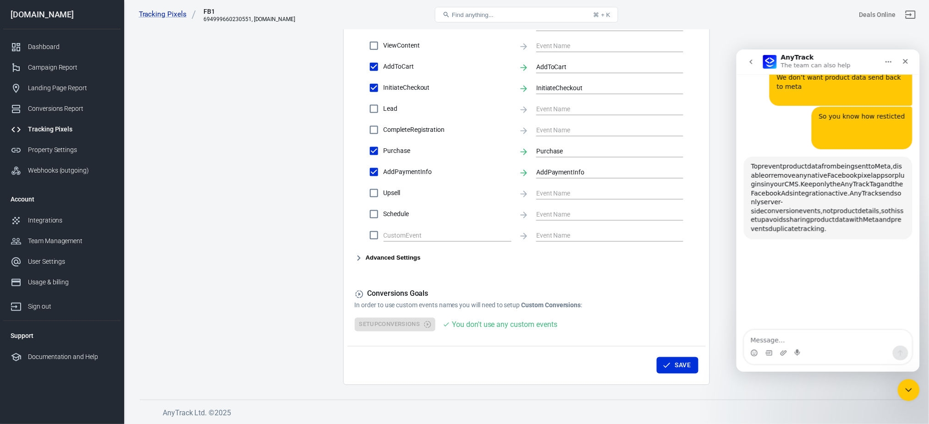
click at [696, 162] on span "product" at bounding box center [794, 165] width 25 height 7
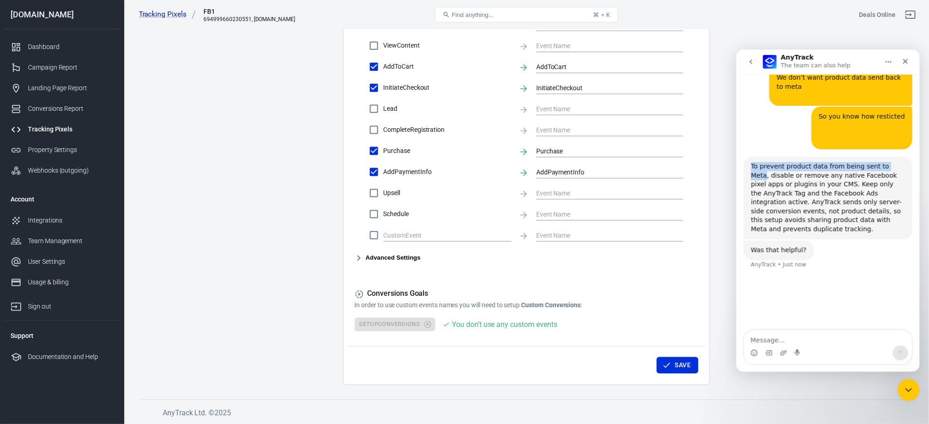
drag, startPoint x: 798, startPoint y: 141, endPoint x: 882, endPoint y: 137, distance: 83.9
click at [696, 162] on div "To prevent product data from being sent to Meta, disable or remove any native F…" at bounding box center [827, 198] width 154 height 72
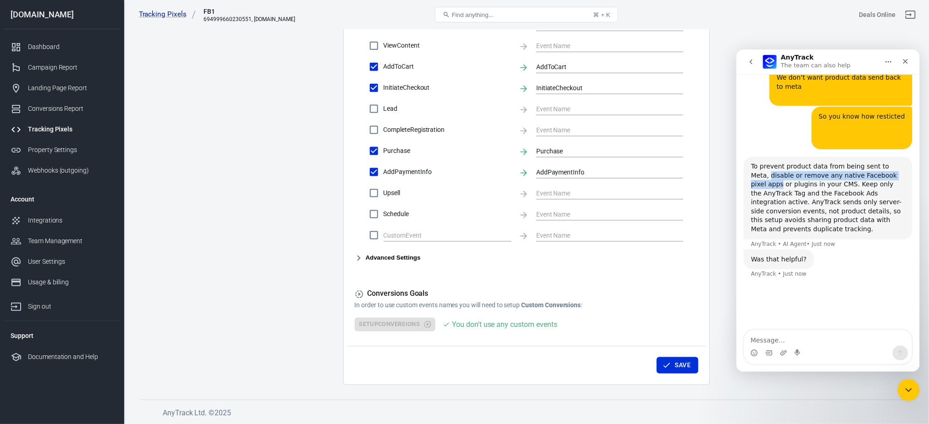
drag, startPoint x: 757, startPoint y: 148, endPoint x: 884, endPoint y: 146, distance: 127.4
click at [696, 162] on div "To prevent product data from being sent to Meta, disable or remove any native F…" at bounding box center [827, 198] width 154 height 72
drag, startPoint x: 763, startPoint y: 155, endPoint x: 805, endPoint y: 157, distance: 42.2
click at [696, 162] on div "To prevent product data from being sent to Meta, disable or remove any native F…" at bounding box center [827, 198] width 154 height 72
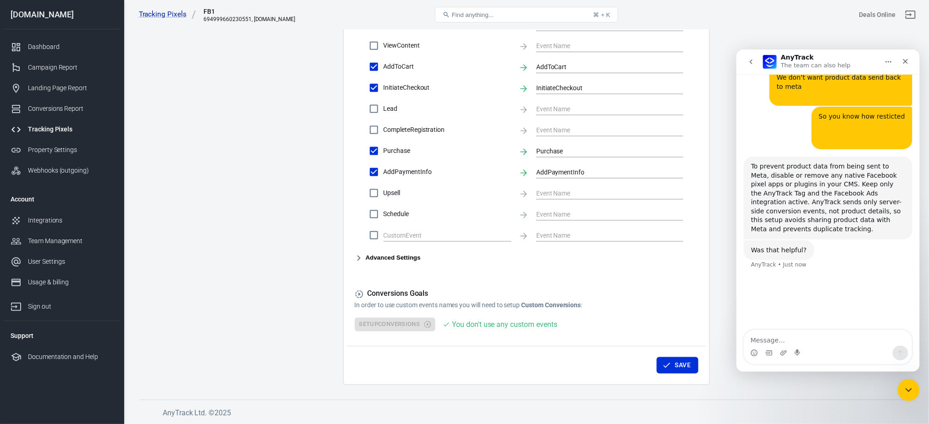
click at [696, 162] on div "To prevent product data from being sent to Meta, disable or remove any native F…" at bounding box center [827, 198] width 154 height 72
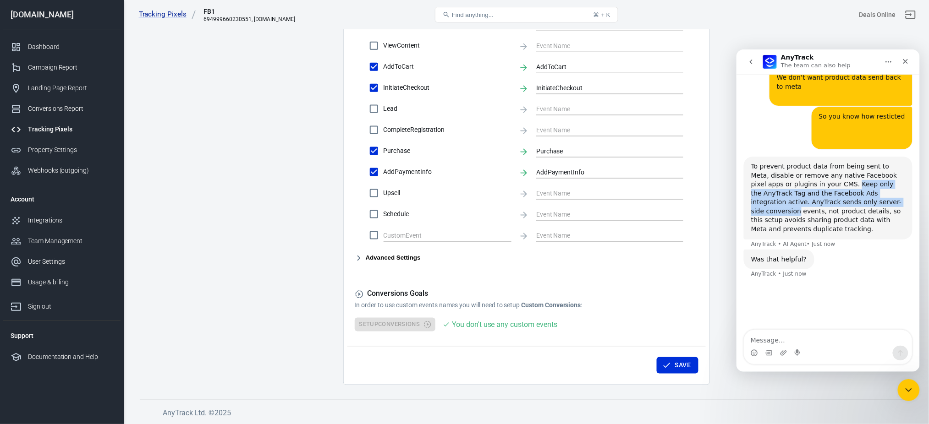
drag, startPoint x: 824, startPoint y: 155, endPoint x: 841, endPoint y: 172, distance: 23.6
click at [696, 172] on div "To prevent product data from being sent to Meta, disable or remove any native F…" at bounding box center [827, 198] width 154 height 72
click at [696, 165] on div "To prevent product data from being sent to Meta, disable or remove any native F…" at bounding box center [827, 198] width 154 height 72
drag, startPoint x: 881, startPoint y: 165, endPoint x: 850, endPoint y: 175, distance: 32.9
click at [696, 175] on div "To prevent product data from being sent to Meta, disable or remove any native F…" at bounding box center [827, 198] width 154 height 72
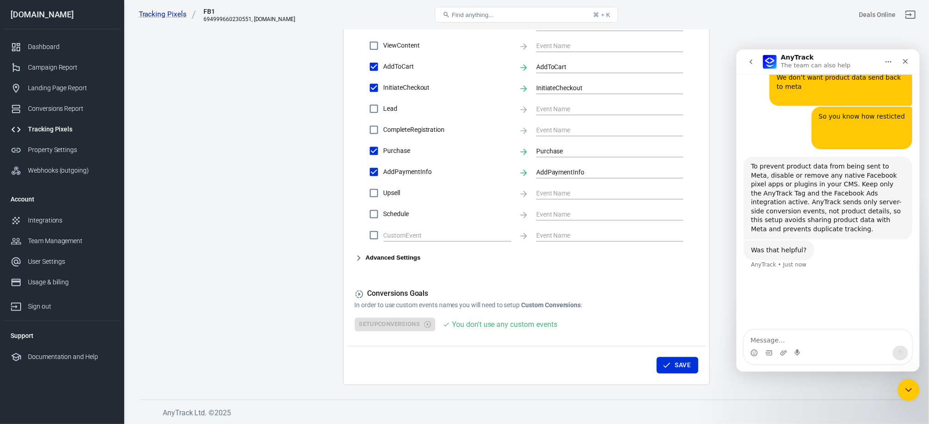
click at [696, 186] on div "To prevent product data from being sent to Meta, disable or remove any native F…" at bounding box center [827, 198] width 154 height 72
drag, startPoint x: 755, startPoint y: 186, endPoint x: 779, endPoint y: 183, distance: 24.0
click at [696, 183] on div "To prevent product data from being sent to Meta, disable or remove any native F…" at bounding box center [827, 198] width 154 height 72
click at [696, 181] on div "To prevent product data from being sent to Meta, disable or remove any native F…" at bounding box center [827, 198] width 154 height 72
drag, startPoint x: 795, startPoint y: 181, endPoint x: 866, endPoint y: 193, distance: 72.5
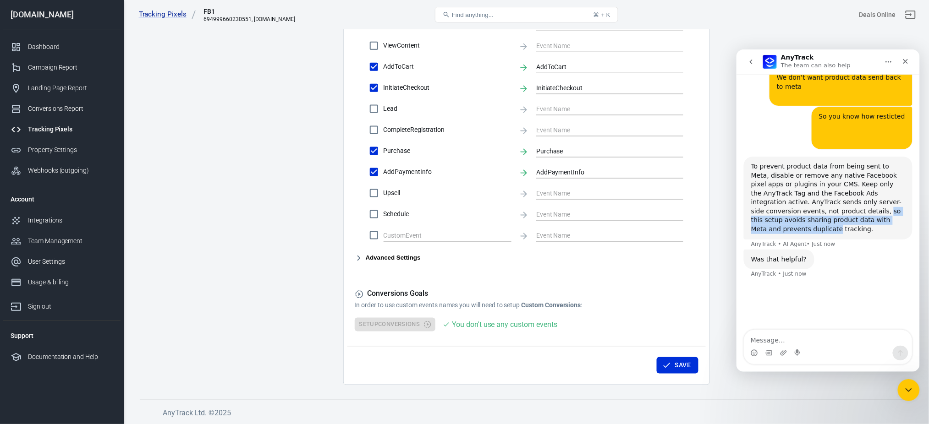
click at [696, 193] on div "To prevent product data from being sent to Meta, disable or remove any native F…" at bounding box center [827, 198] width 154 height 72
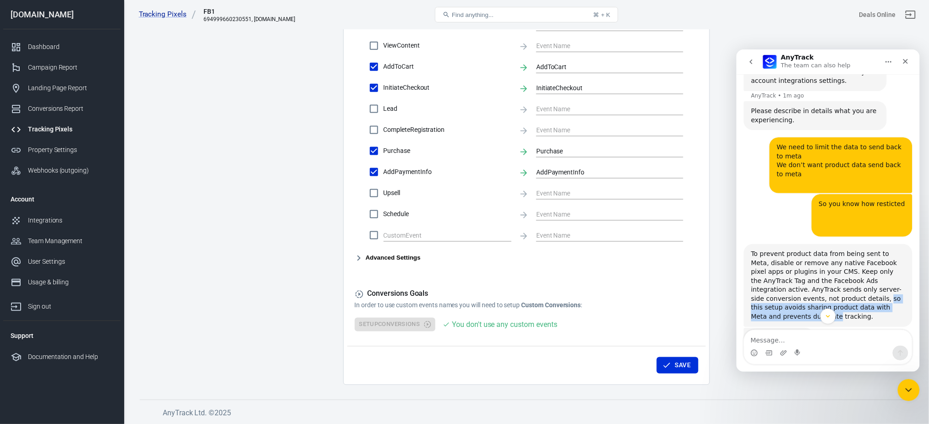
scroll to position [590, 0]
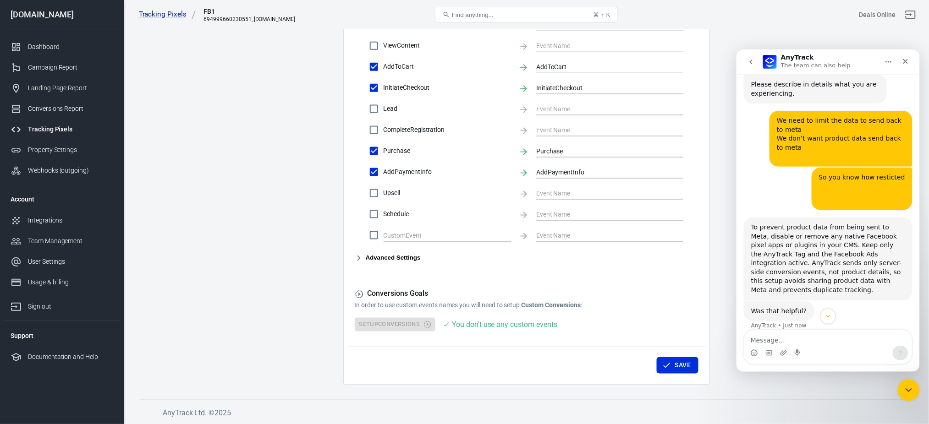
click at [696, 223] on div "To prevent product data from being sent to Meta, disable or remove any native F…" at bounding box center [827, 259] width 154 height 72
drag, startPoint x: 769, startPoint y: 201, endPoint x: 753, endPoint y: 208, distance: 17.6
click at [696, 223] on div "To prevent product data from being sent to Meta, disable or remove any native F…" at bounding box center [827, 259] width 154 height 72
drag, startPoint x: 753, startPoint y: 208, endPoint x: 801, endPoint y: 219, distance: 48.9
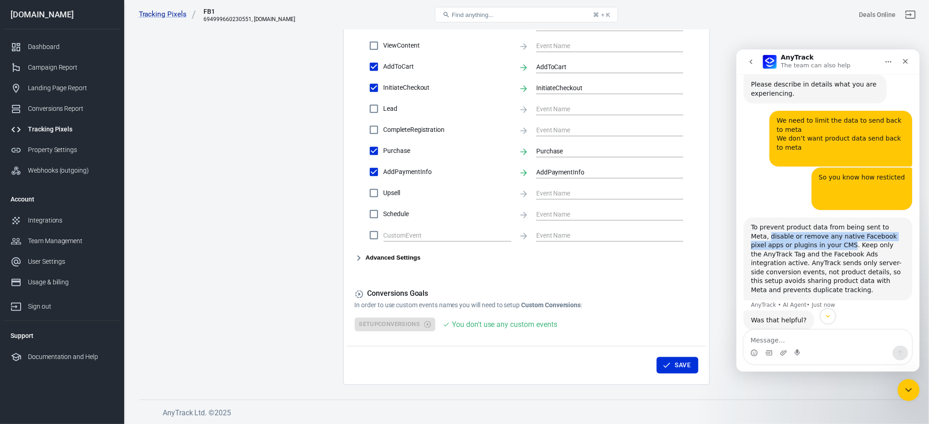
click at [696, 223] on div "To prevent product data from being sent to Meta, disable or remove any native F…" at bounding box center [827, 259] width 154 height 72
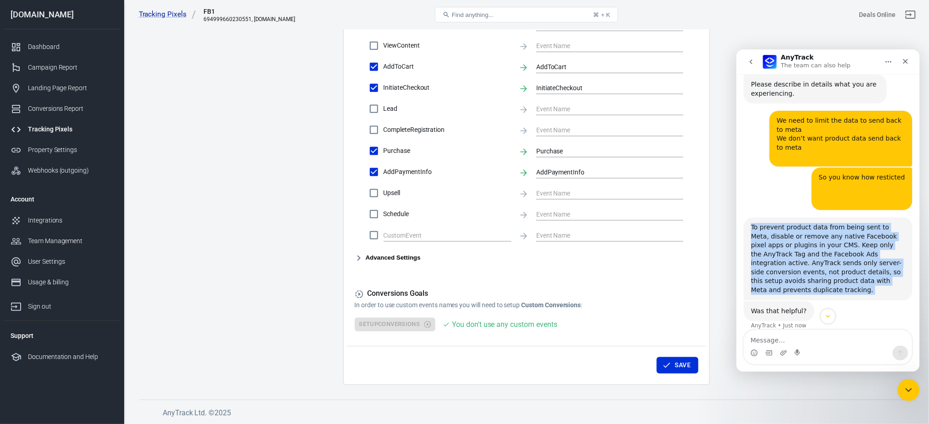
click at [696, 223] on div "To prevent product data from being sent to Meta, disable or remove any native F…" at bounding box center [827, 259] width 154 height 72
click at [696, 255] on div "To prevent product data from being sent to Meta, disable or remove any native F…" at bounding box center [827, 259] width 154 height 72
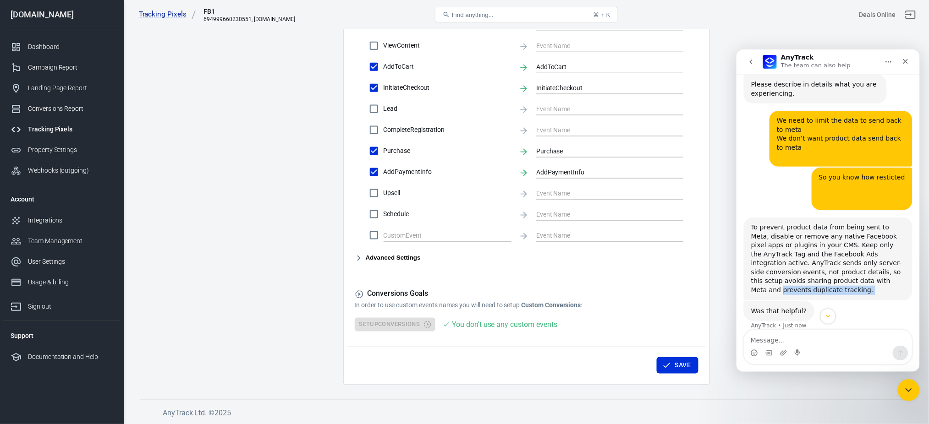
drag, startPoint x: 838, startPoint y: 255, endPoint x: 869, endPoint y: 262, distance: 32.1
click at [696, 262] on div "To prevent product data from being sent to Meta, disable or remove any native F…" at bounding box center [827, 259] width 154 height 72
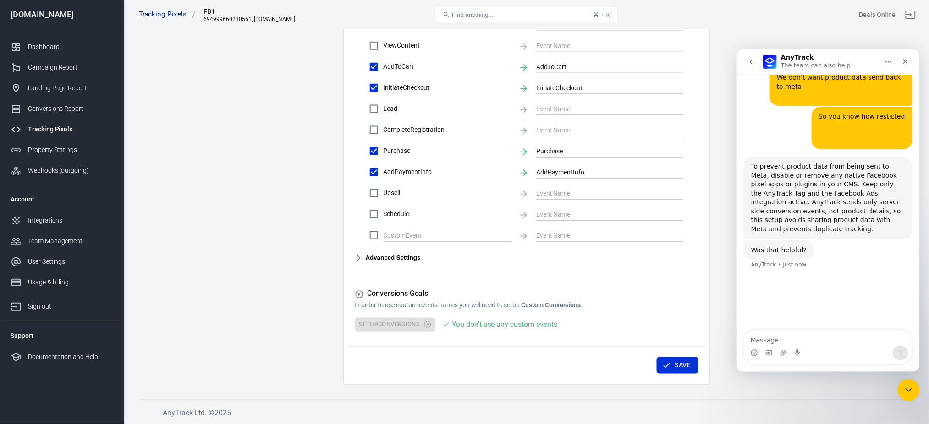
click at [696, 240] on div "Was that helpful? AnyTrack • Just now" at bounding box center [778, 250] width 71 height 20
click at [696, 318] on textarea "Message…" at bounding box center [828, 338] width 168 height 16
paste textarea "Did you set it"
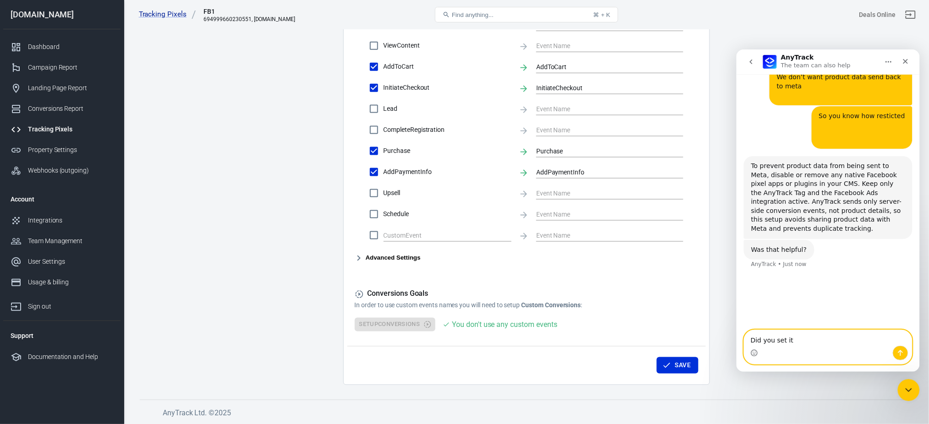
scroll to position [708, 0]
click at [696, 318] on textarea "Did you set it" at bounding box center [828, 338] width 168 height 16
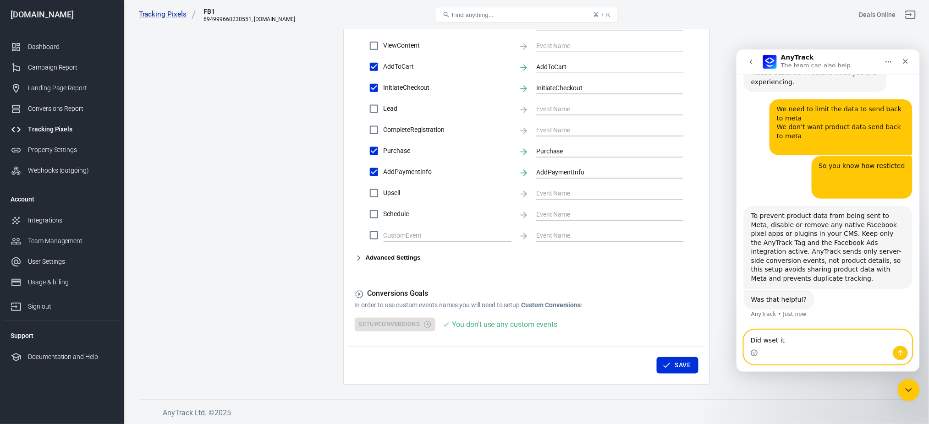
scroll to position [651, 0]
type textarea "Did we set it"
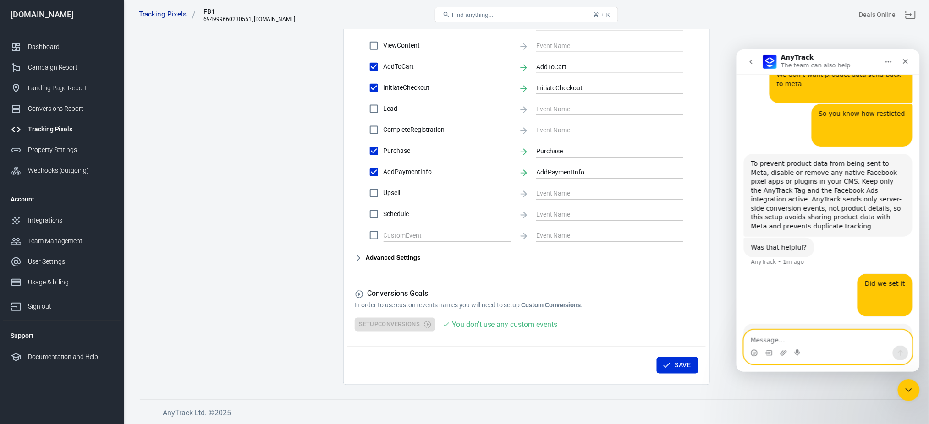
scroll to position [1, 0]
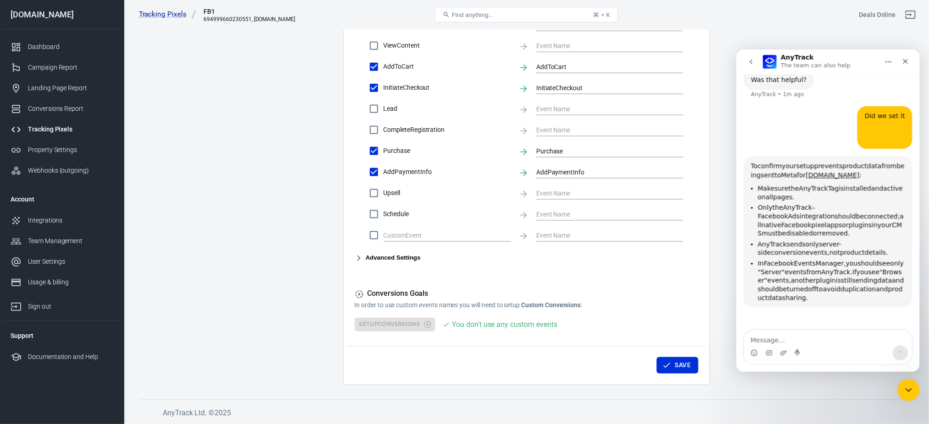
click at [696, 184] on span "Make" at bounding box center [765, 187] width 17 height 7
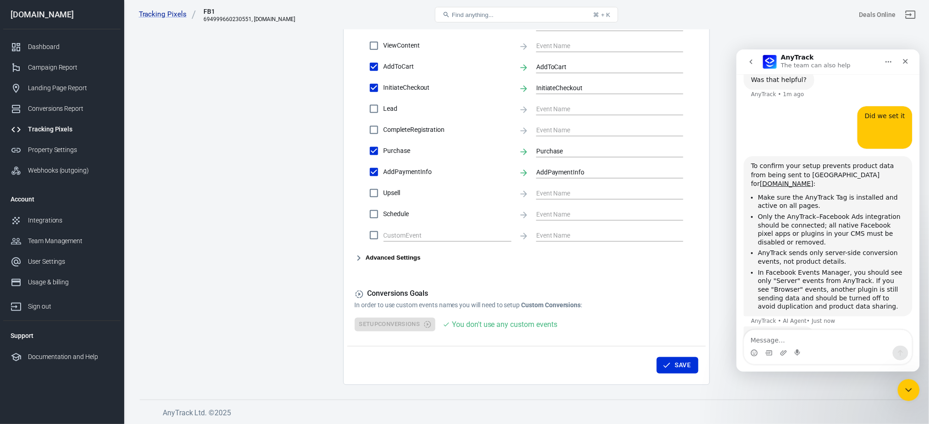
scroll to position [822, 0]
click at [696, 247] on li "AnyTrack sends only server-side conversion events, not product details." at bounding box center [830, 255] width 147 height 17
drag, startPoint x: 761, startPoint y: 214, endPoint x: 874, endPoint y: 228, distance: 114.0
click at [696, 249] on li "AnyTrack sends only server-side conversion events, not product details." at bounding box center [830, 257] width 147 height 17
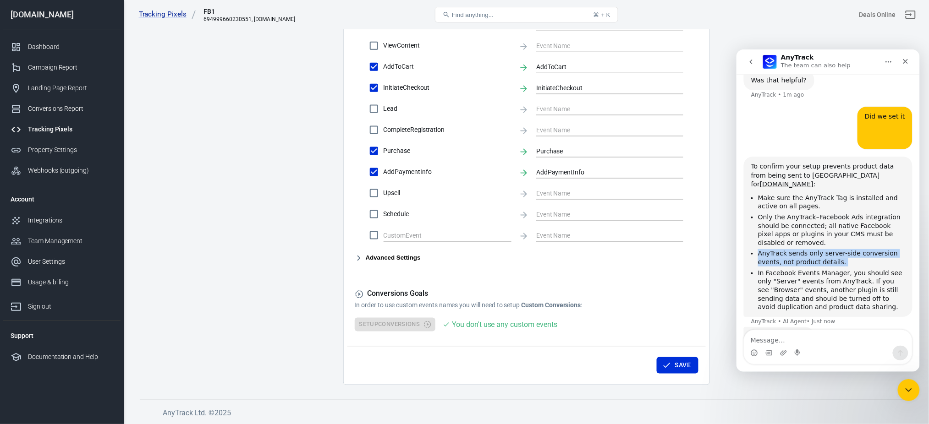
scroll to position [822, 0]
click at [696, 318] on div "Was that helpful? AnyTrack • Just now" at bounding box center [827, 346] width 169 height 40
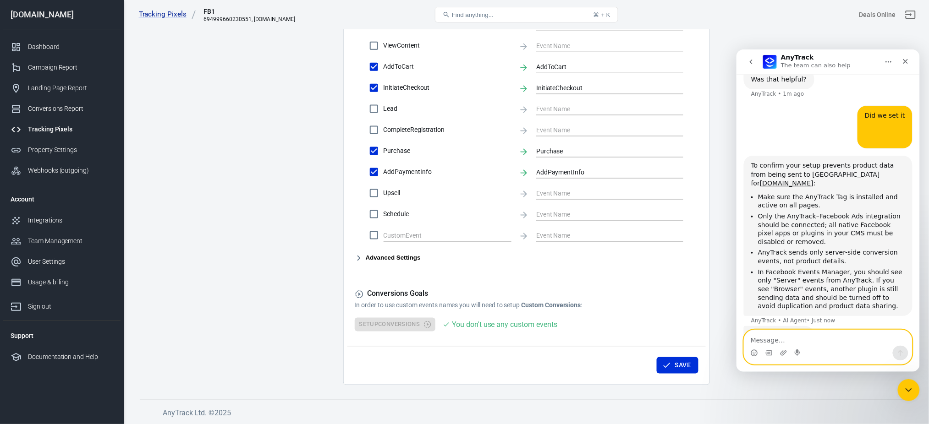
click at [696, 318] on textarea "Message…" at bounding box center [828, 338] width 168 height 16
paste textarea "Is that only setup the path"
type textarea "Is that only setup the path"
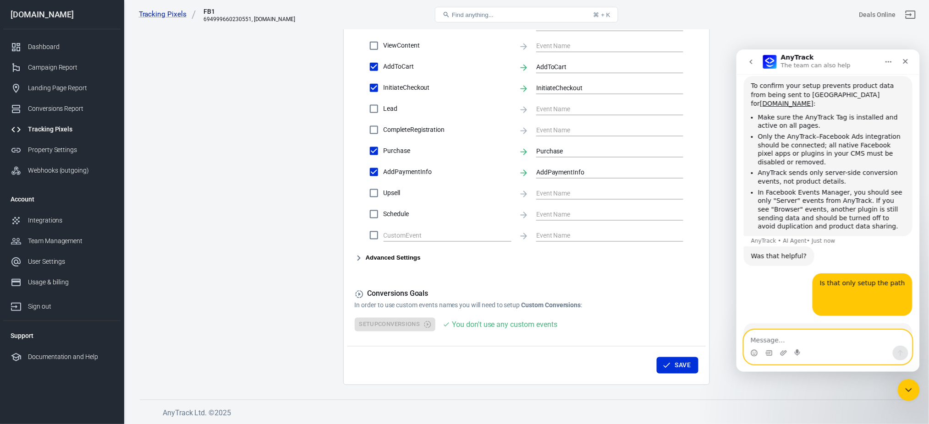
scroll to position [1, 0]
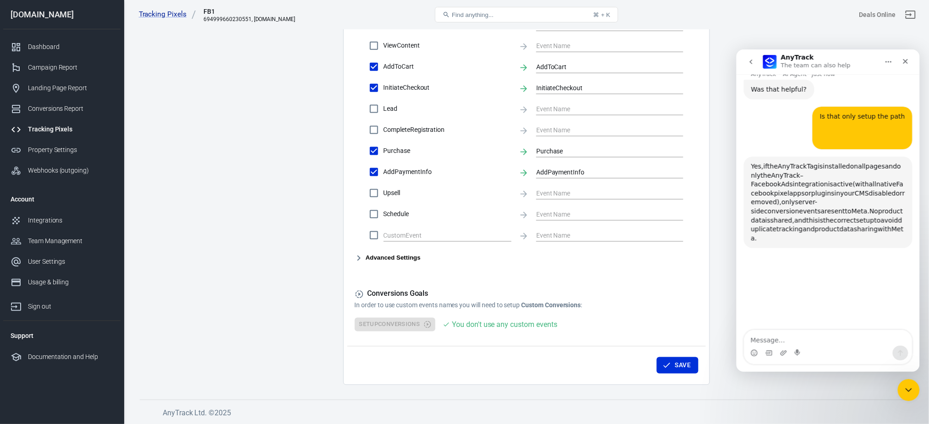
click at [696, 162] on span "if" at bounding box center [765, 165] width 4 height 7
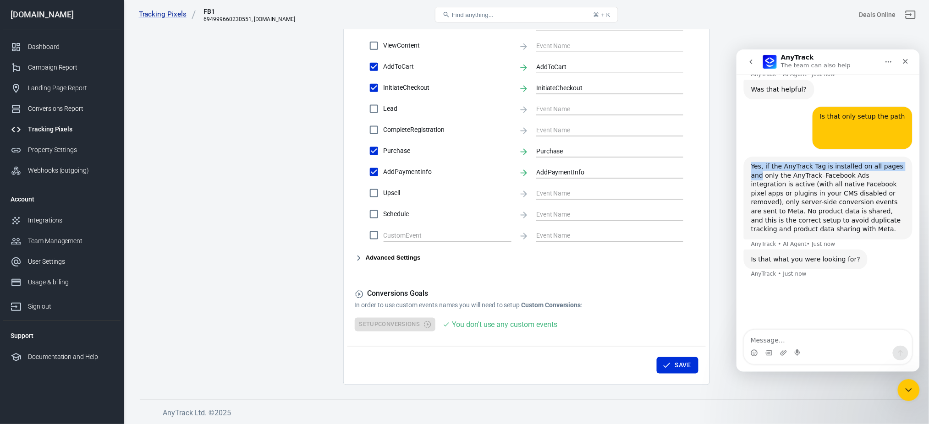
drag, startPoint x: 763, startPoint y: 126, endPoint x: 886, endPoint y: 132, distance: 122.9
click at [696, 162] on div "Yes, if the AnyTrack Tag is installed on all pages and only the AnyTrack–Facebo…" at bounding box center [827, 198] width 154 height 72
drag, startPoint x: 762, startPoint y: 129, endPoint x: 768, endPoint y: 143, distance: 15.6
click at [696, 162] on div "Yes, if the AnyTrack Tag is installed on all pages and only the AnyTrack–Facebo…" at bounding box center [827, 198] width 154 height 72
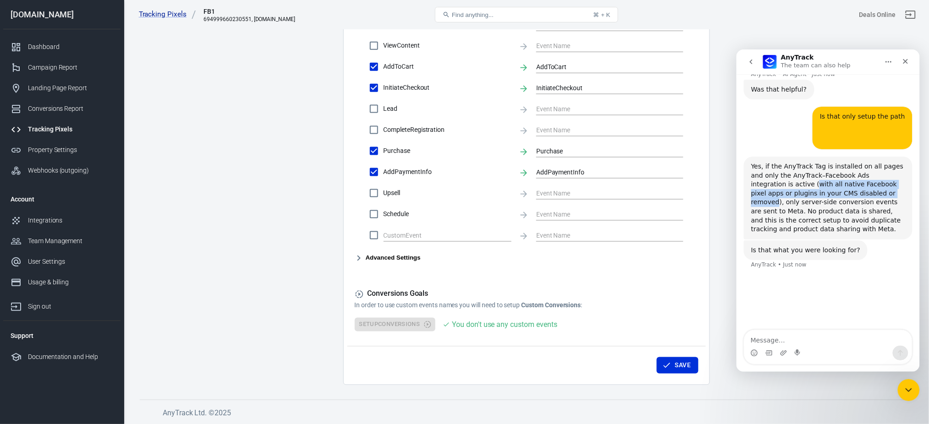
drag, startPoint x: 770, startPoint y: 143, endPoint x: 851, endPoint y: 159, distance: 82.1
click at [696, 162] on div "Yes, if the AnyTrack Tag is installed on all pages and only the AnyTrack–Facebo…" at bounding box center [827, 198] width 154 height 72
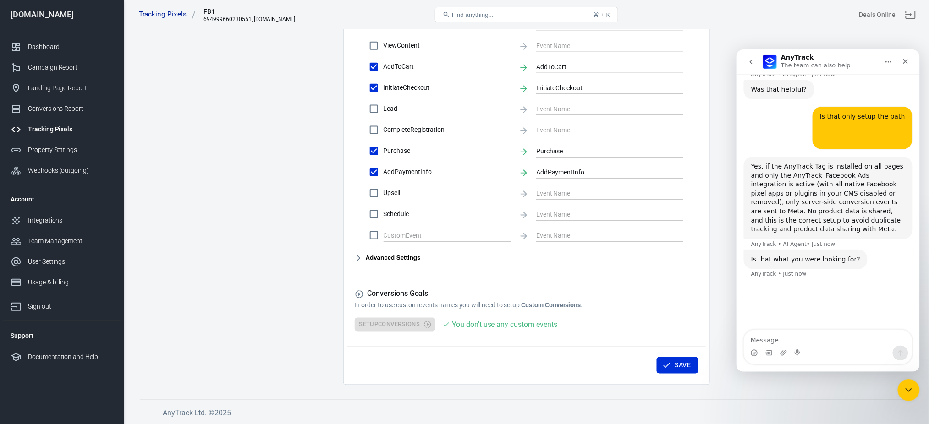
click at [696, 166] on div "Yes, if the AnyTrack Tag is installed on all pages and only the AnyTrack–Facebo…" at bounding box center [827, 198] width 154 height 72
drag, startPoint x: 757, startPoint y: 166, endPoint x: 804, endPoint y: 174, distance: 47.0
click at [696, 174] on div "Yes, if the AnyTrack Tag is installed on all pages and only the AnyTrack–Facebo…" at bounding box center [827, 198] width 154 height 72
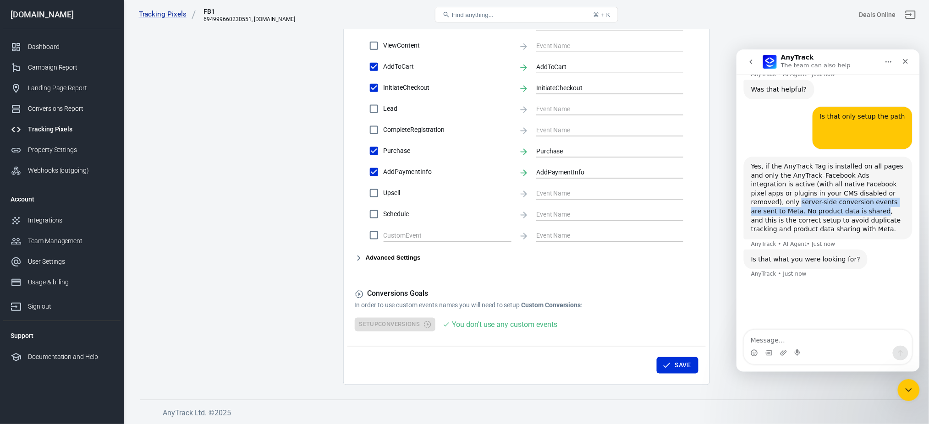
click at [696, 174] on div "Yes, if the AnyTrack Tag is installed on all pages and only the AnyTrack–Facebo…" at bounding box center [827, 198] width 154 height 72
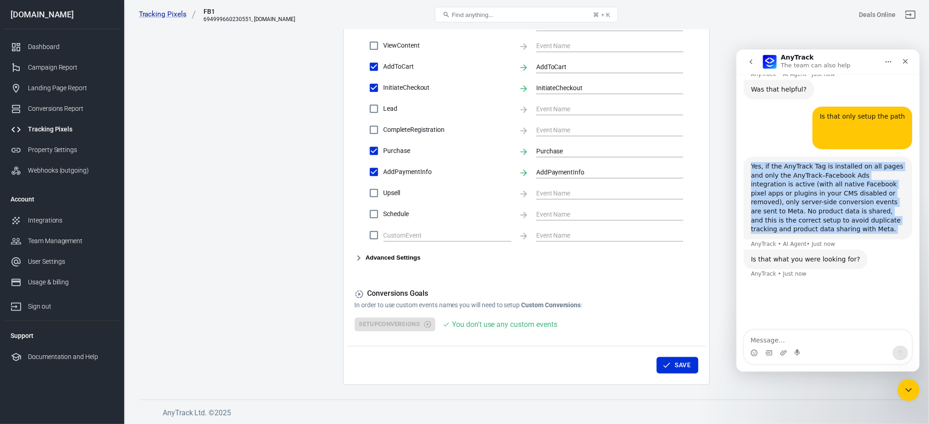
click at [696, 174] on div "Yes, if the AnyTrack Tag is installed on all pages and only the AnyTrack–Facebo…" at bounding box center [827, 198] width 154 height 72
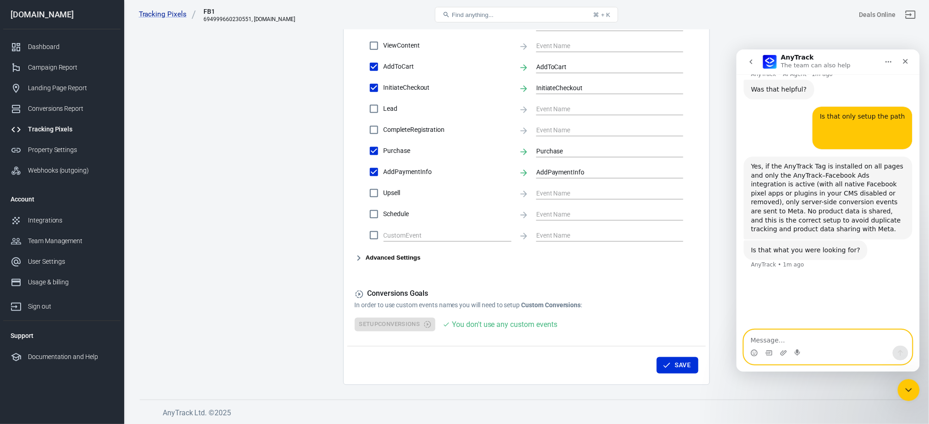
click at [696, 318] on textarea "Message…" at bounding box center [828, 338] width 168 height 16
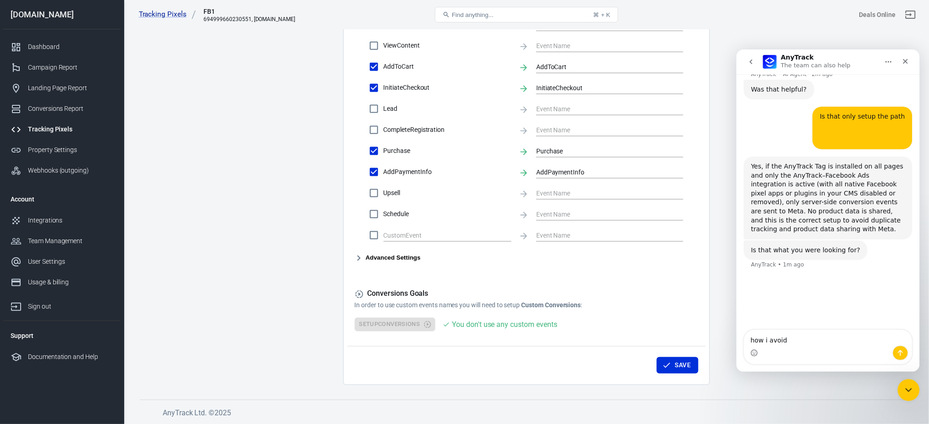
click at [696, 166] on div "Yes, if the AnyTrack Tag is installed on all pages and only the AnyTrack–Facebo…" at bounding box center [827, 198] width 154 height 72
drag, startPoint x: 886, startPoint y: 166, endPoint x: 802, endPoint y: 176, distance: 84.9
click at [696, 176] on div "Yes, if the AnyTrack Tag is installed on all pages and only the AnyTrack–Facebo…" at bounding box center [827, 198] width 154 height 72
copy div "No product data is shared"
click at [696, 318] on textarea "how i avoid" at bounding box center [828, 338] width 168 height 16
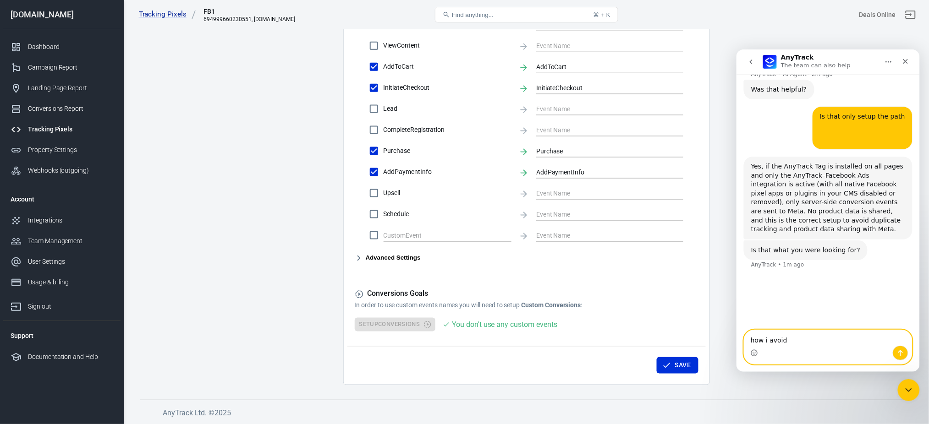
paste textarea "No product data is shared"
click at [696, 318] on textarea "how i avoid No product data is shared" at bounding box center [828, 338] width 168 height 16
type textarea "how i avoid No product data is shared"
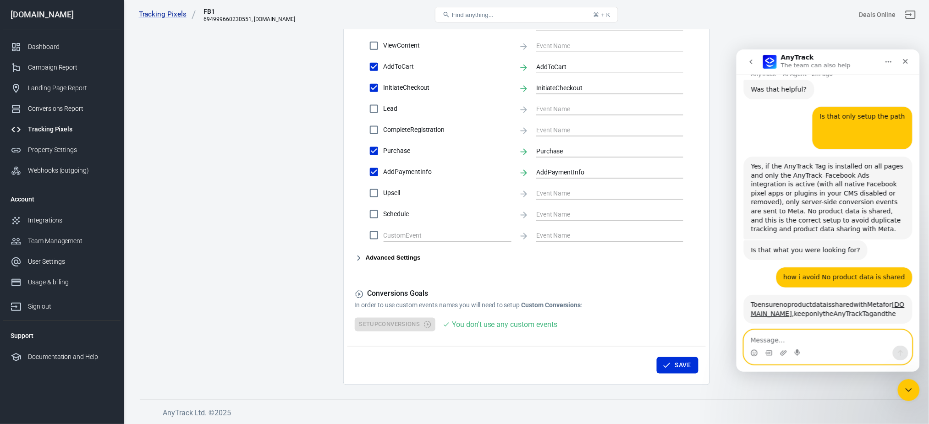
scroll to position [1230, 0]
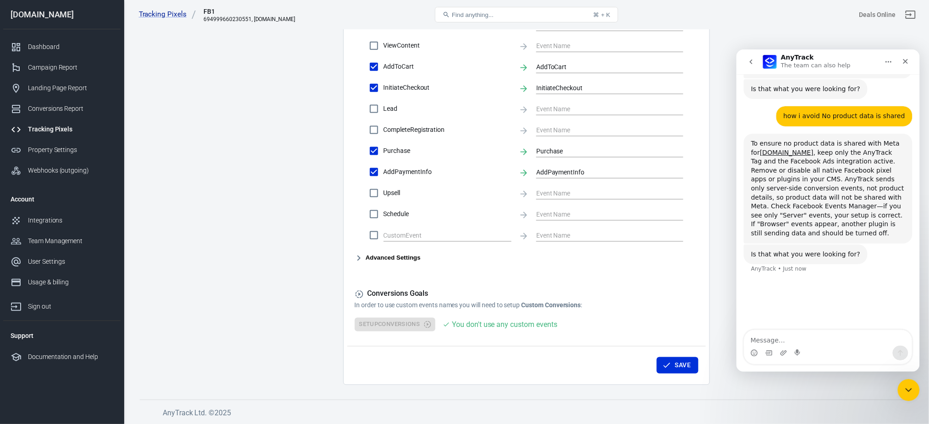
click at [696, 250] on div "Is that what you were looking for?" at bounding box center [804, 254] width 109 height 9
click at [696, 139] on div "To ensure no product data is shared with Meta for [DOMAIN_NAME] , keep only the…" at bounding box center [827, 188] width 154 height 99
drag, startPoint x: 804, startPoint y: 115, endPoint x: 873, endPoint y: 120, distance: 68.9
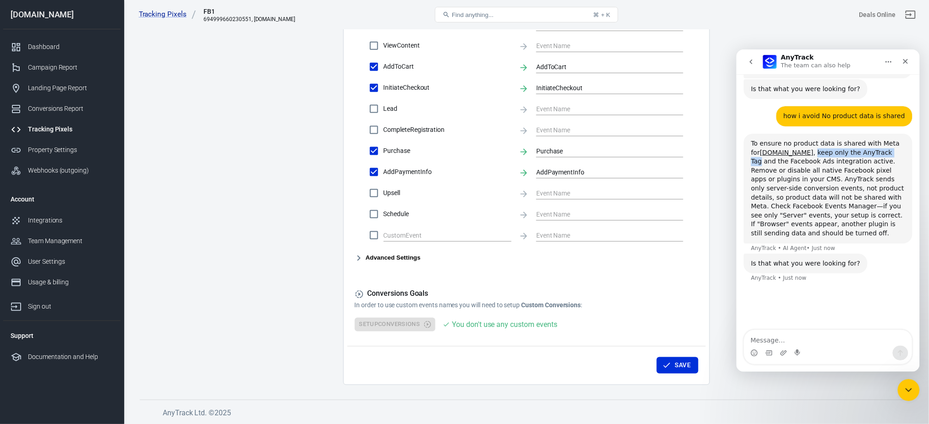
click at [696, 139] on div "To ensure no product data is shared with Meta for [DOMAIN_NAME] , keep only the…" at bounding box center [827, 188] width 154 height 99
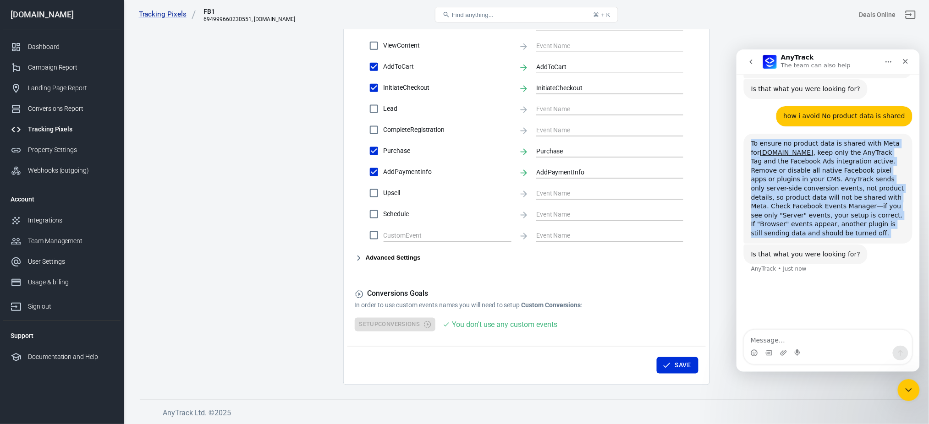
click at [696, 139] on div "To ensure no product data is shared with Meta for [DOMAIN_NAME] , keep only the…" at bounding box center [827, 188] width 154 height 99
